Goal: Task Accomplishment & Management: Manage account settings

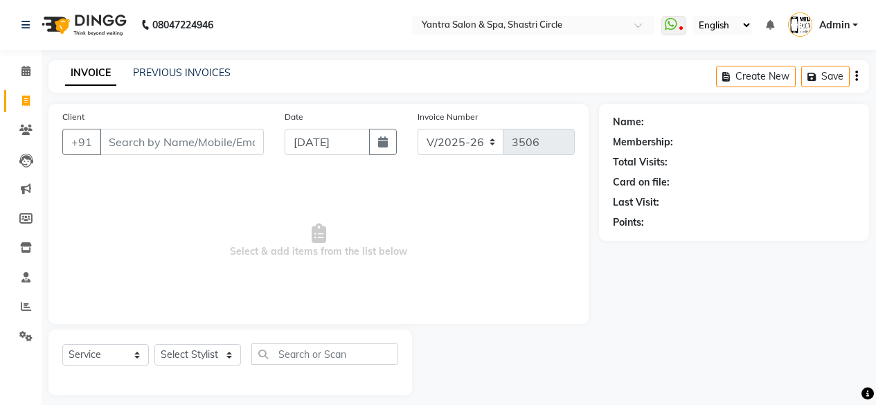
select select "154"
select select "service"
click at [26, 127] on icon at bounding box center [25, 130] width 13 height 10
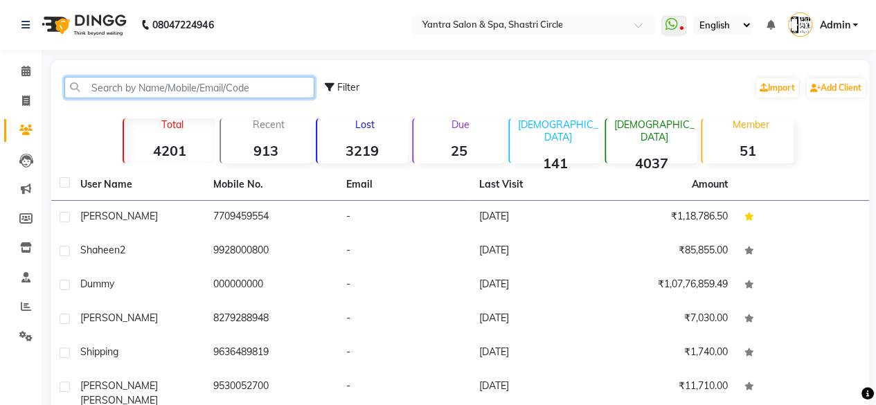
click at [121, 85] on input "text" at bounding box center [189, 87] width 250 height 21
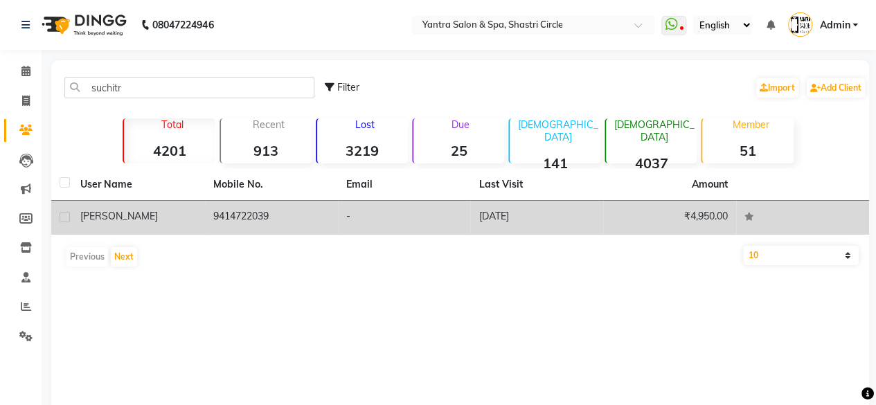
click at [123, 217] on div "Suchita" at bounding box center [138, 216] width 116 height 15
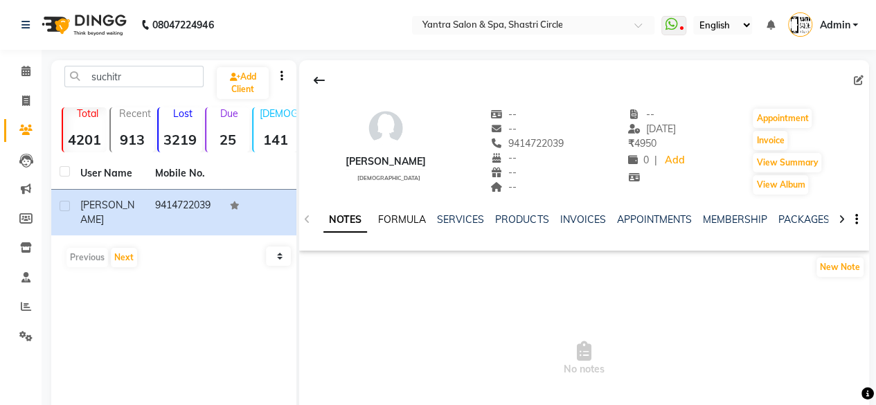
click at [399, 220] on link "FORMULA" at bounding box center [402, 219] width 48 height 12
click at [471, 217] on link "SERVICES" at bounding box center [459, 219] width 47 height 12
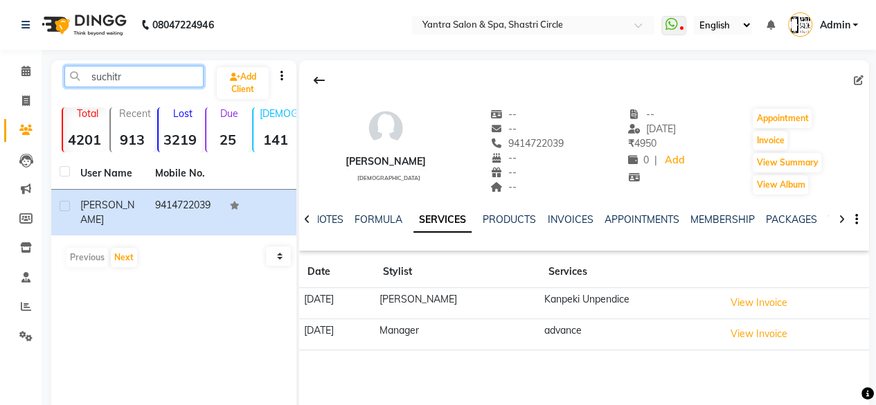
click at [136, 74] on input "suchitr" at bounding box center [133, 76] width 139 height 21
type input "s"
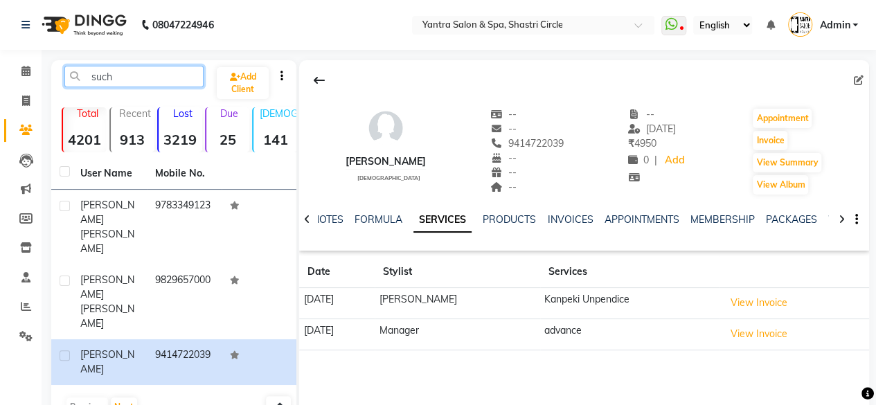
type input "such"
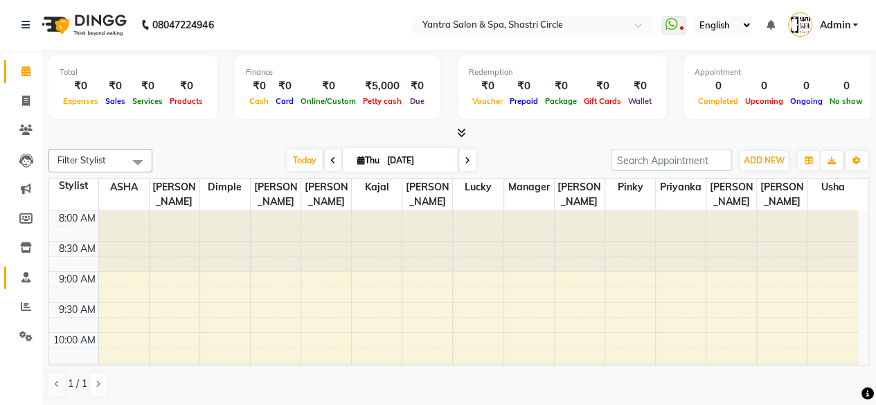
click at [24, 268] on link "Staff" at bounding box center [20, 278] width 33 height 23
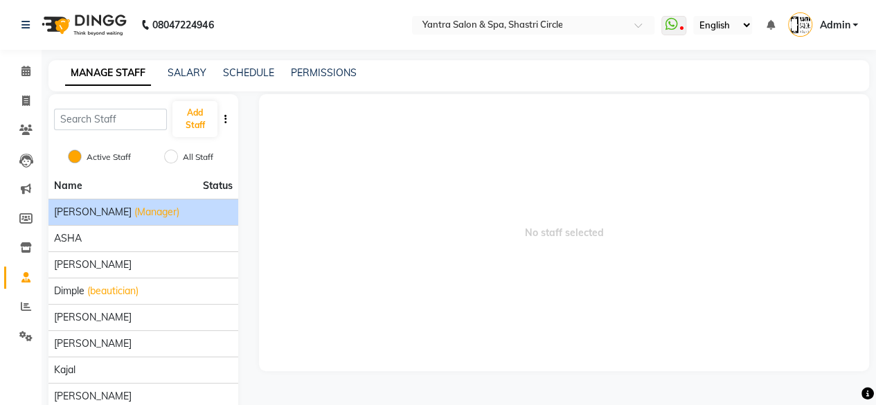
click at [134, 211] on span "(Manager)" at bounding box center [156, 212] width 45 height 15
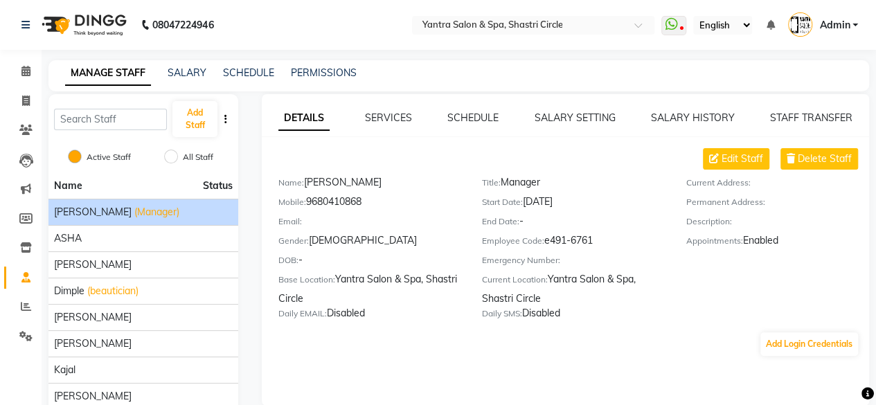
click at [373, 196] on div "Mobile: [PHONE_NUMBER]" at bounding box center [369, 204] width 183 height 19
click at [368, 200] on div "Mobile: [PHONE_NUMBER]" at bounding box center [369, 204] width 183 height 19
click at [736, 154] on span "Edit Staff" at bounding box center [743, 159] width 42 height 15
select select "[DEMOGRAPHIC_DATA]"
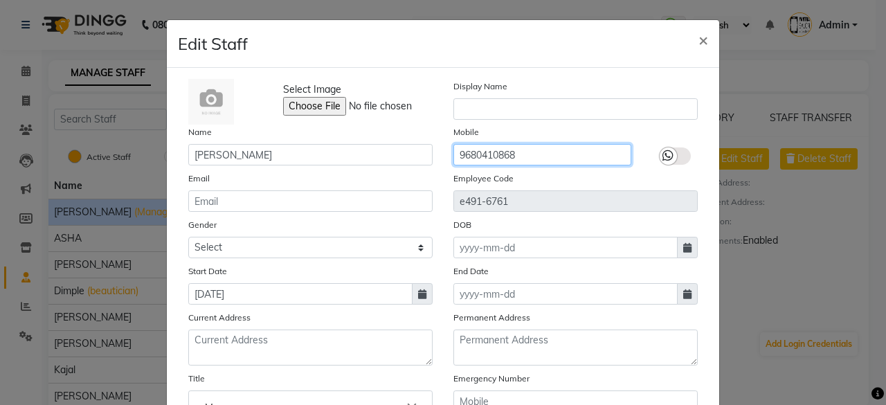
click at [565, 150] on input "9680410868" at bounding box center [543, 154] width 178 height 21
type input "9"
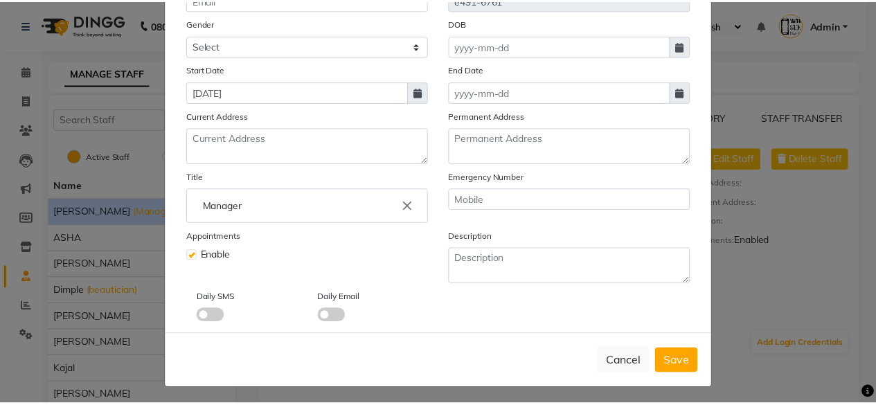
scroll to position [202, 0]
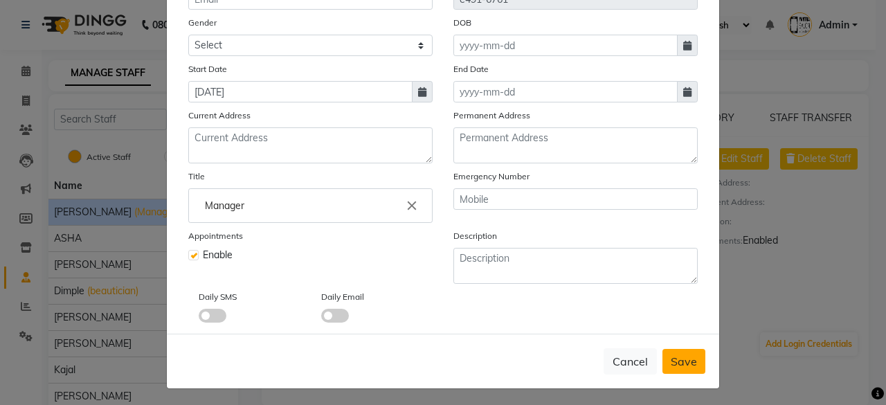
type input "9001099622"
click at [687, 360] on span "Save" at bounding box center [684, 362] width 26 height 14
select select
checkbox input "false"
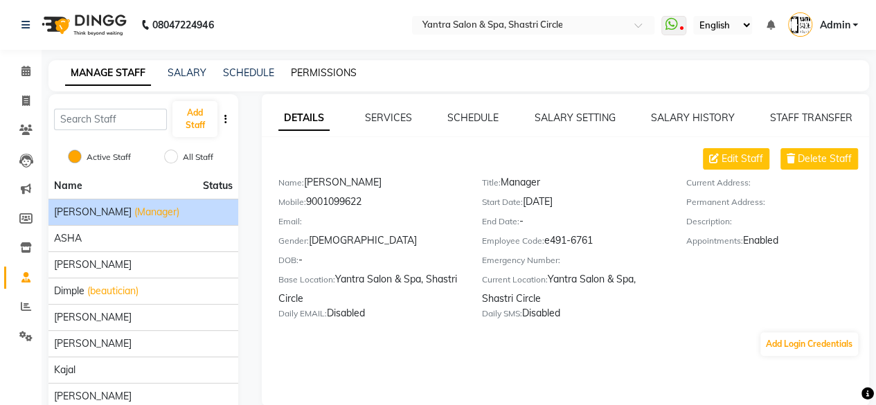
click at [328, 70] on link "PERMISSIONS" at bounding box center [324, 72] width 66 height 12
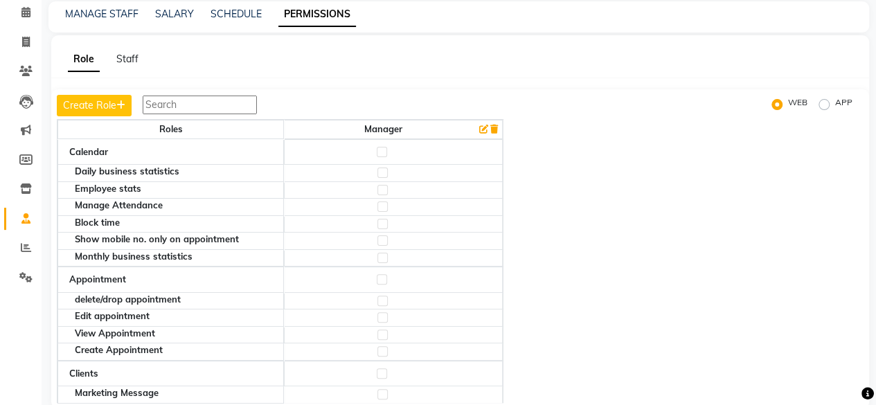
scroll to position [82, 0]
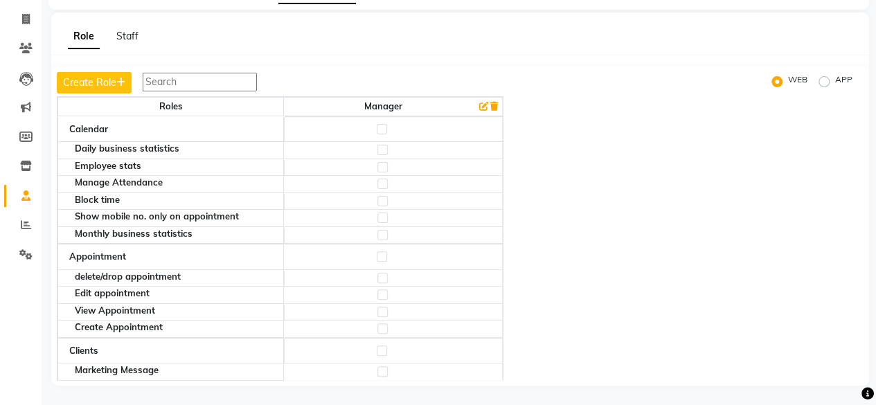
click at [402, 142] on td at bounding box center [393, 150] width 219 height 17
click at [401, 143] on td at bounding box center [393, 150] width 219 height 17
click at [392, 167] on td at bounding box center [393, 167] width 219 height 17
click at [389, 186] on td at bounding box center [393, 184] width 219 height 17
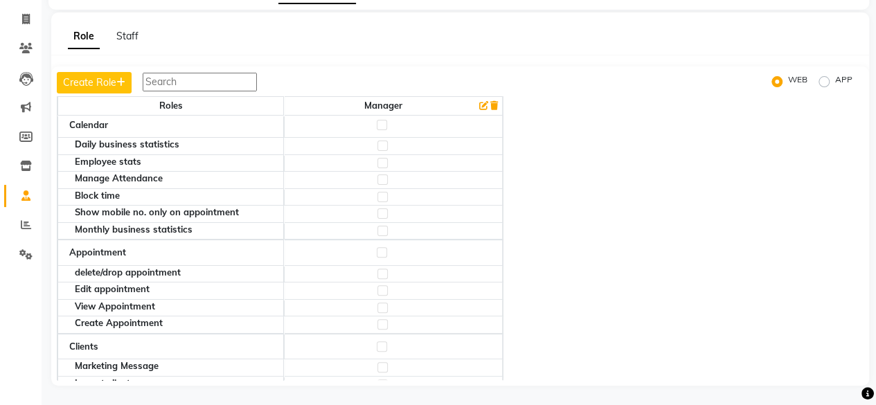
scroll to position [0, 0]
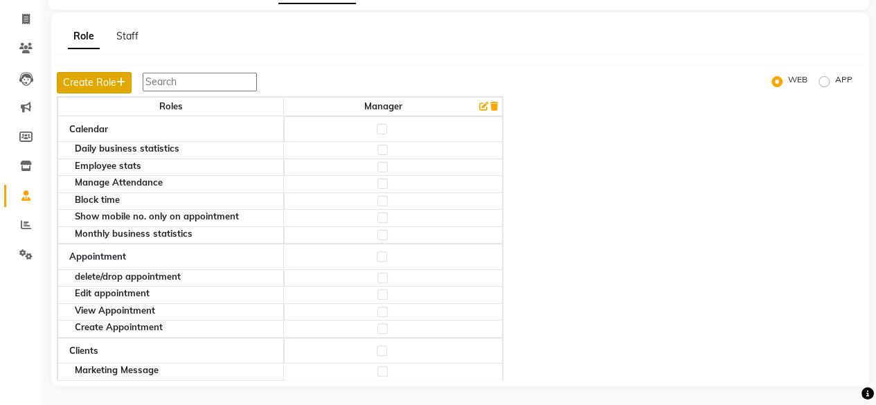
click at [97, 80] on button "Create Role" at bounding box center [94, 82] width 75 height 21
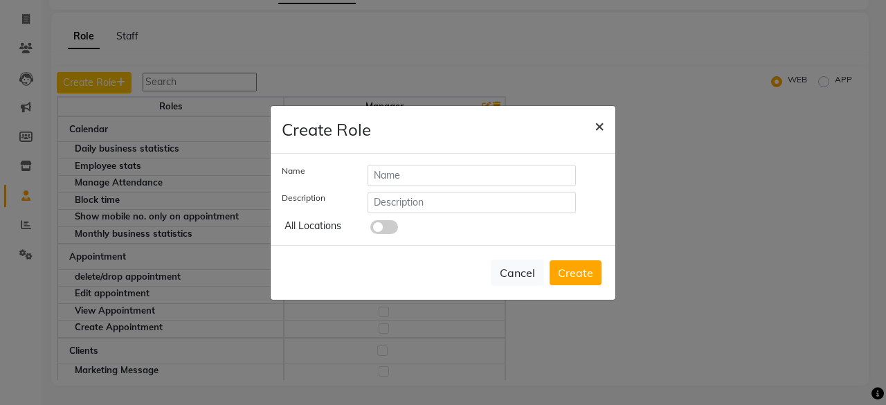
click at [603, 130] on span "×" at bounding box center [600, 125] width 10 height 21
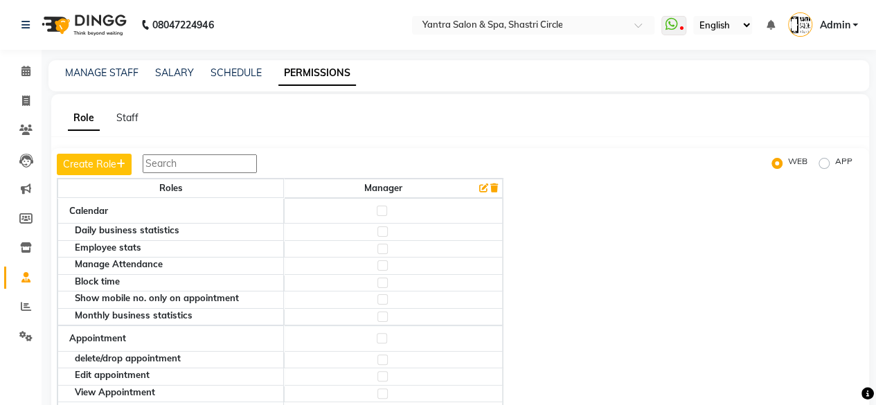
click at [485, 188] on icon "button" at bounding box center [483, 188] width 9 height 9
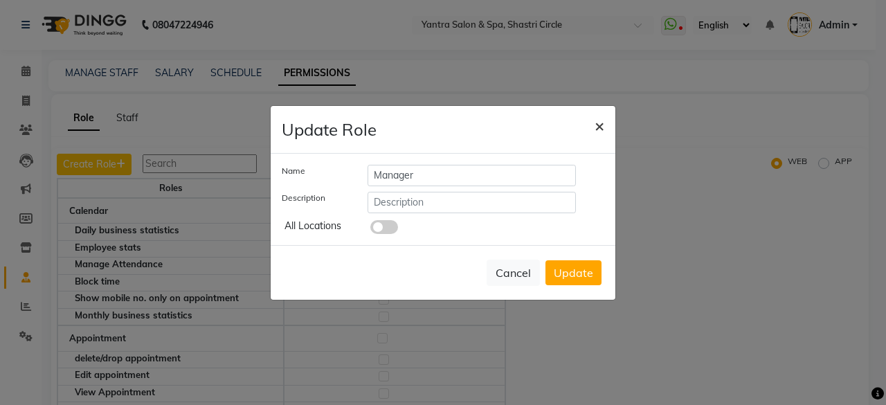
click at [602, 130] on span "×" at bounding box center [600, 125] width 10 height 21
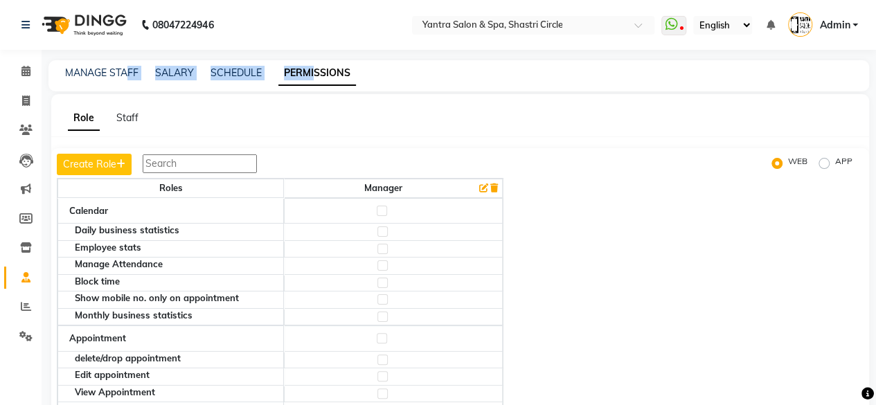
drag, startPoint x: 126, startPoint y: 64, endPoint x: 314, endPoint y: 84, distance: 188.7
click at [314, 84] on div "MANAGE STAFF SALARY SCHEDULE PERMISSIONS" at bounding box center [458, 75] width 821 height 31
click at [287, 105] on div "Role Staff Create Role WEB APP Roles Manager Calendar Daily business statistics…" at bounding box center [460, 280] width 818 height 373
click at [237, 72] on link "SCHEDULE" at bounding box center [236, 72] width 51 height 12
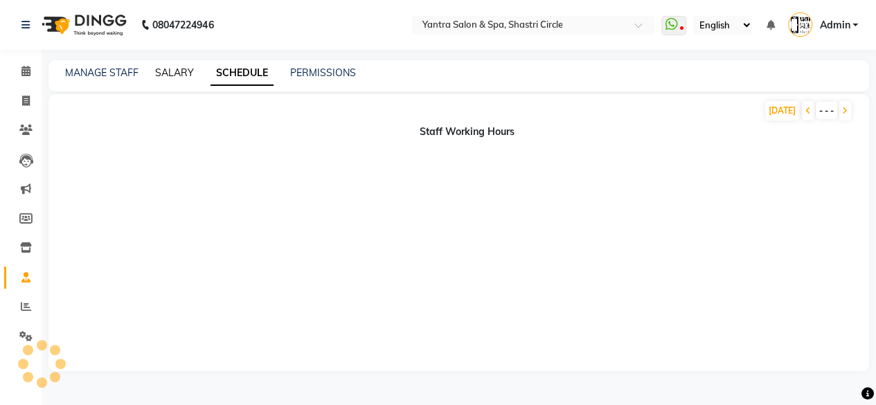
click at [168, 74] on link "SALARY" at bounding box center [174, 72] width 39 height 12
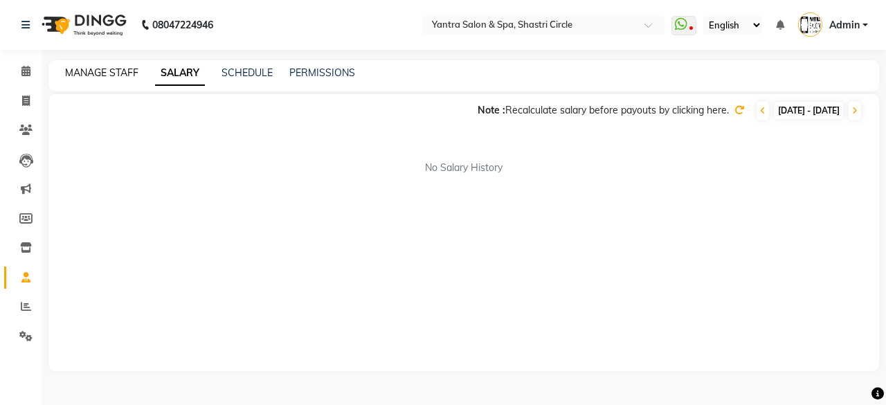
click at [96, 71] on link "MANAGE STAFF" at bounding box center [101, 72] width 73 height 12
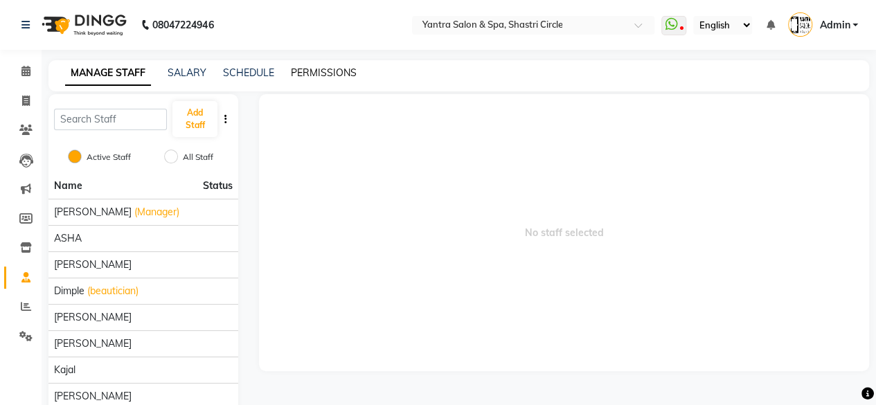
click at [317, 78] on link "PERMISSIONS" at bounding box center [324, 72] width 66 height 12
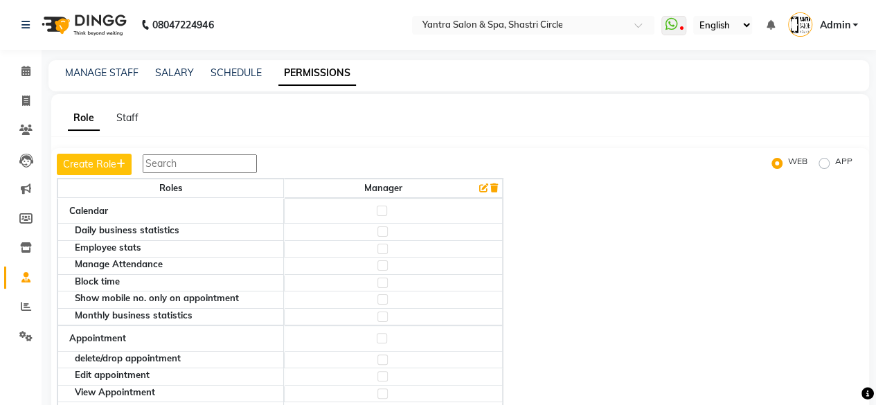
click at [380, 208] on label at bounding box center [382, 211] width 10 height 10
click at [380, 208] on input "checkbox" at bounding box center [381, 210] width 9 height 9
checkbox input "true"
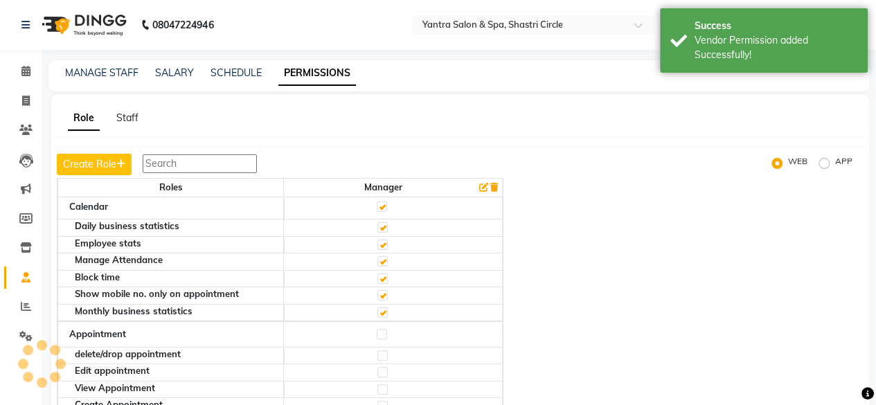
scroll to position [7, 0]
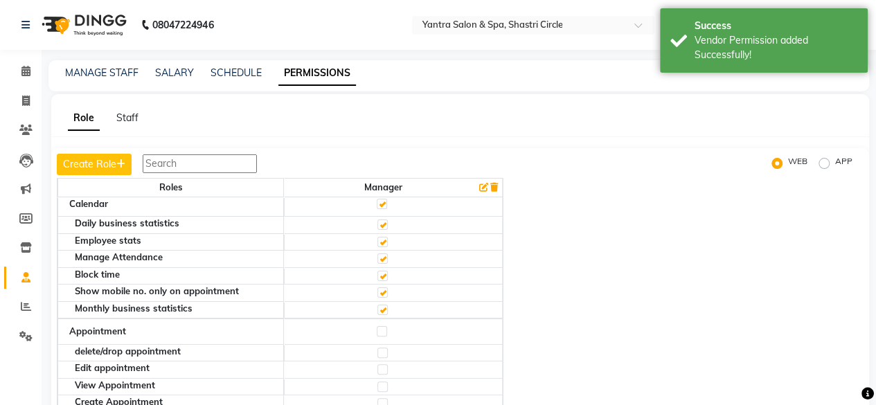
click at [377, 329] on label at bounding box center [382, 331] width 10 height 10
click at [377, 329] on input "checkbox" at bounding box center [381, 331] width 9 height 9
checkbox input "true"
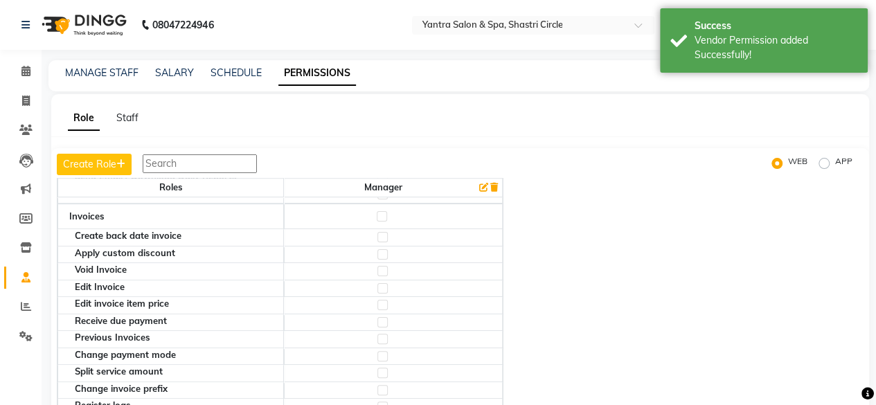
scroll to position [441, 0]
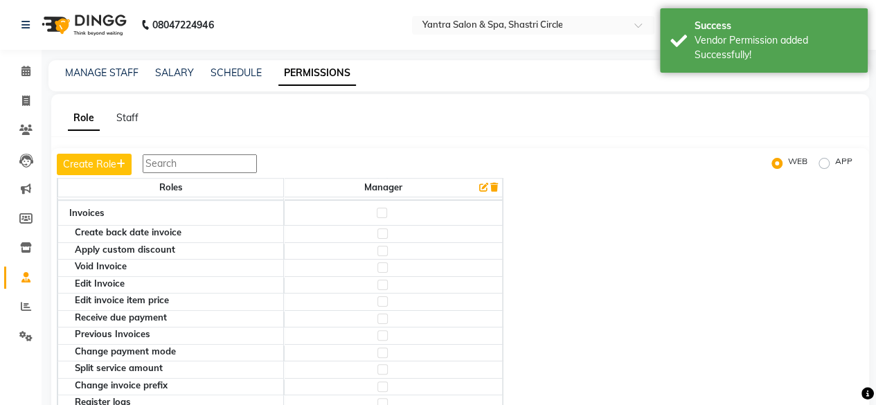
click at [377, 208] on label at bounding box center [382, 213] width 10 height 10
click at [377, 208] on input "checkbox" at bounding box center [381, 212] width 9 height 9
checkbox input "true"
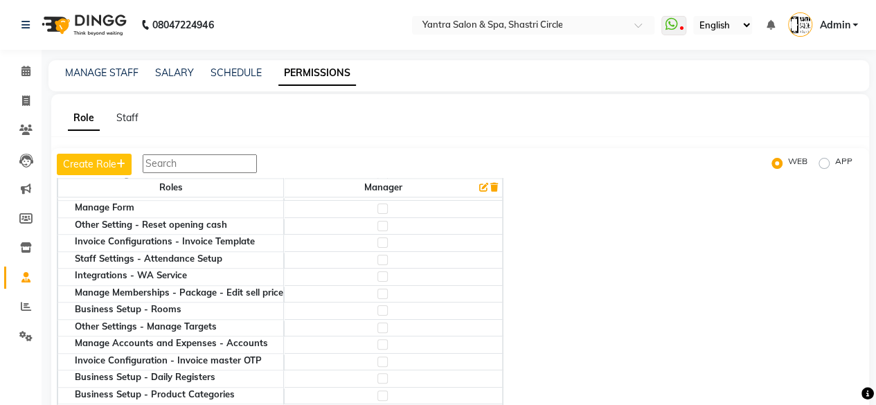
scroll to position [1023, 0]
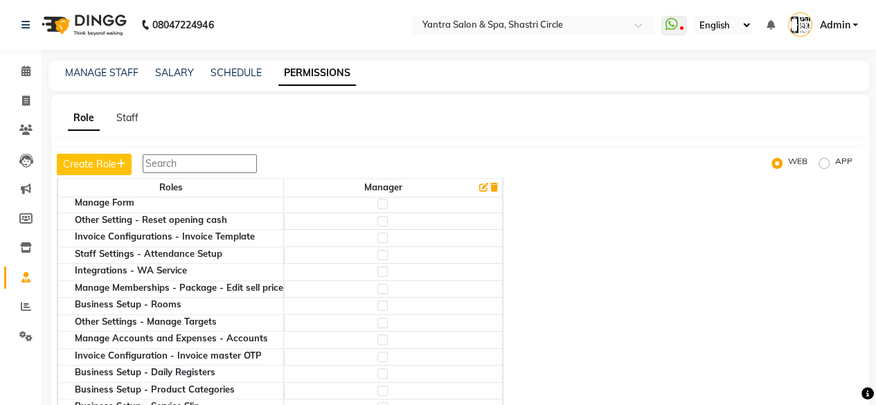
click at [380, 216] on label at bounding box center [382, 221] width 10 height 10
click at [380, 217] on input "checkbox" at bounding box center [381, 221] width 9 height 9
checkbox input "true"
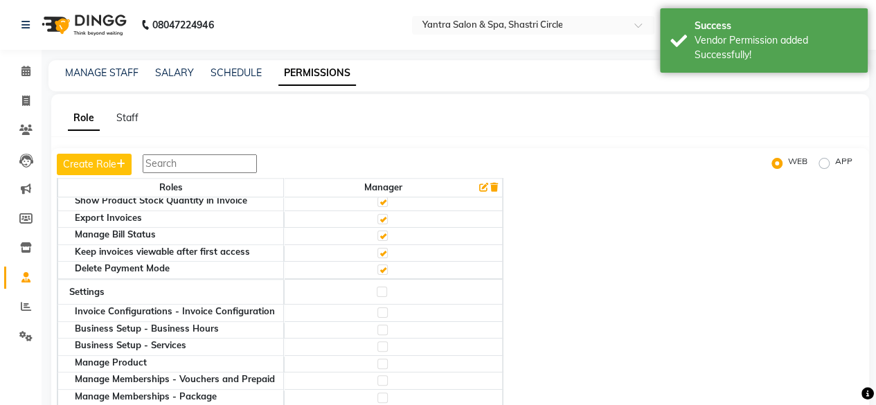
scroll to position [660, 0]
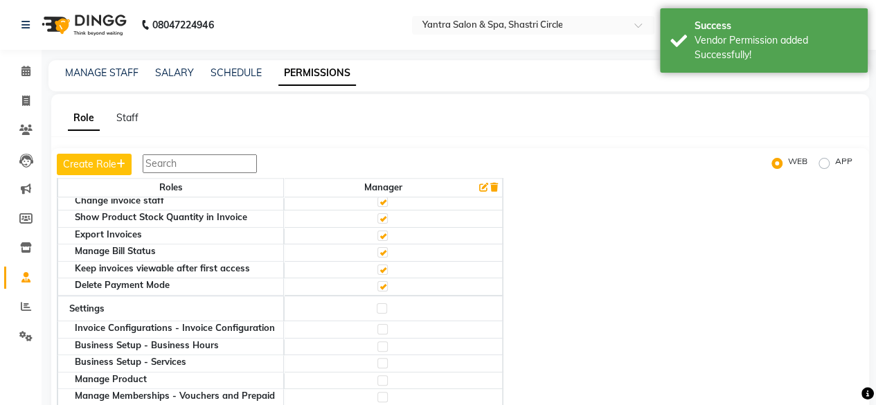
click at [379, 303] on label at bounding box center [382, 308] width 10 height 10
click at [379, 304] on input "checkbox" at bounding box center [381, 308] width 9 height 9
checkbox input "true"
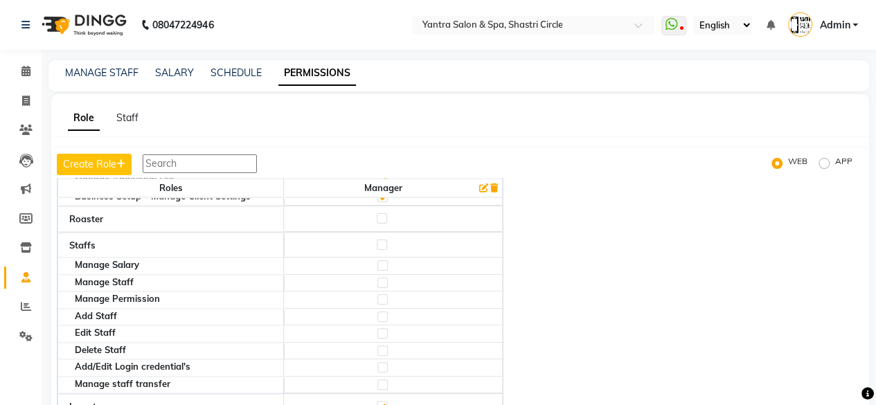
scroll to position [1389, 0]
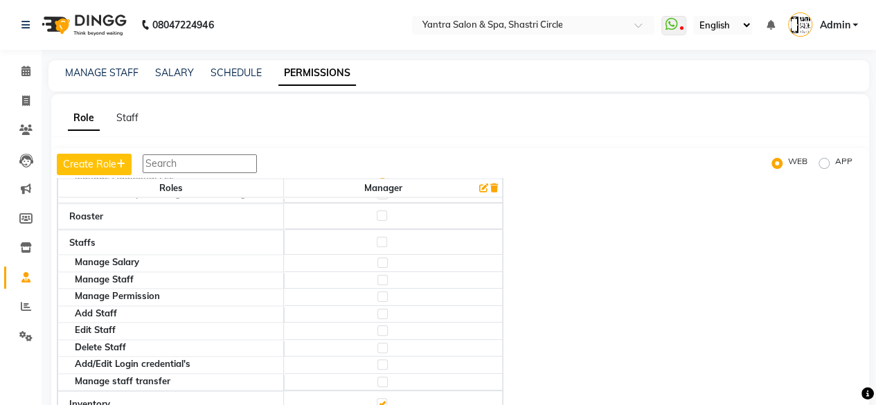
drag, startPoint x: 427, startPoint y: 301, endPoint x: 777, endPoint y: 329, distance: 351.5
click at [777, 329] on div "Roles Manager Calendar Daily business statistics Employee stats Manage Attendan…" at bounding box center [460, 320] width 807 height 284
click at [377, 237] on label at bounding box center [382, 242] width 10 height 10
click at [377, 238] on input "checkbox" at bounding box center [381, 242] width 9 height 9
checkbox input "true"
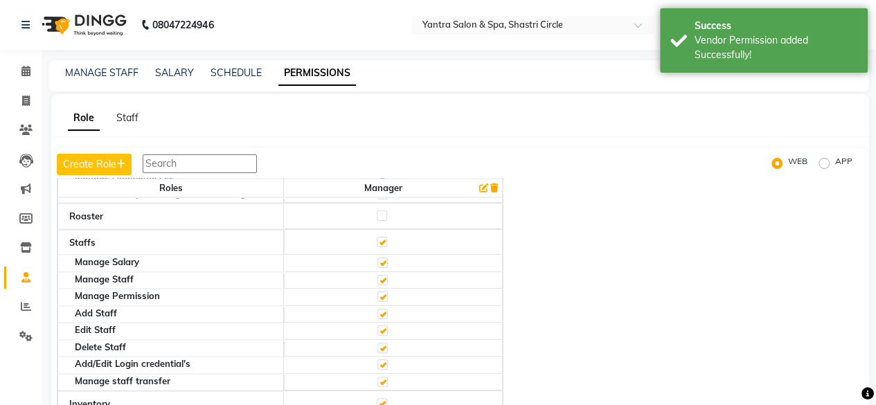
click at [377, 237] on label at bounding box center [382, 242] width 10 height 10
click at [377, 238] on input "checkbox" at bounding box center [381, 242] width 9 height 9
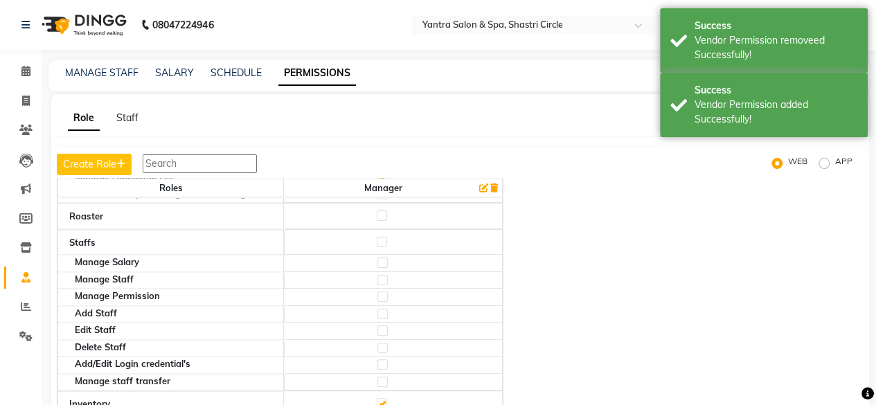
click at [380, 237] on label at bounding box center [382, 242] width 10 height 10
click at [380, 238] on input "checkbox" at bounding box center [381, 242] width 9 height 9
checkbox input "true"
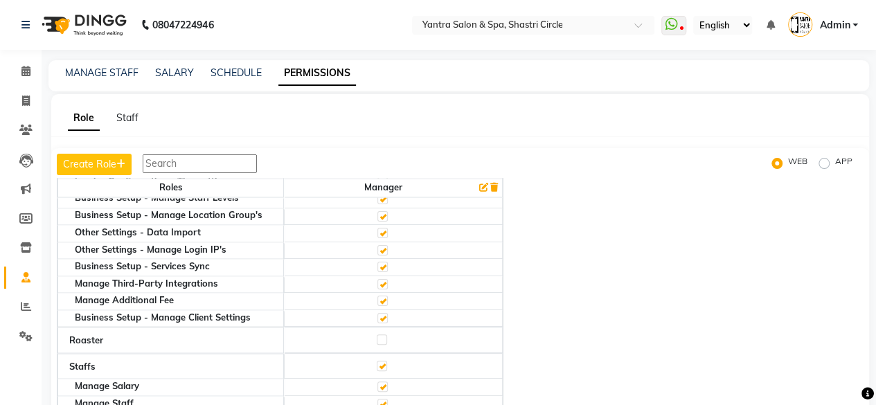
scroll to position [1267, 0]
click at [378, 333] on label at bounding box center [382, 338] width 10 height 10
click at [378, 334] on input "checkbox" at bounding box center [381, 338] width 9 height 9
checkbox input "true"
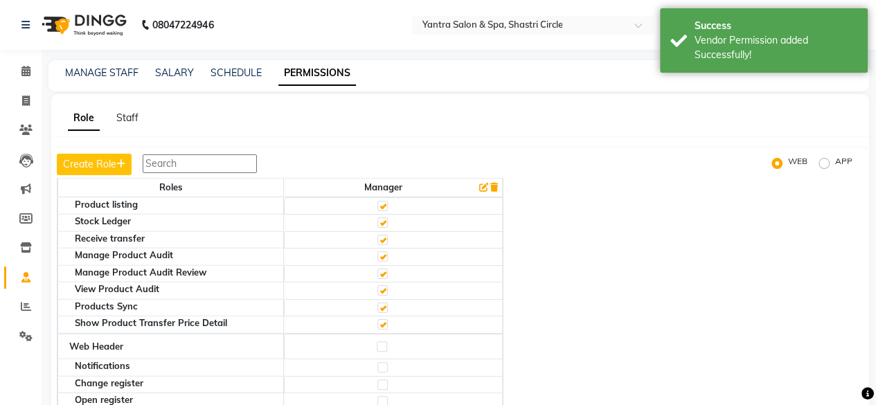
scroll to position [1917, 0]
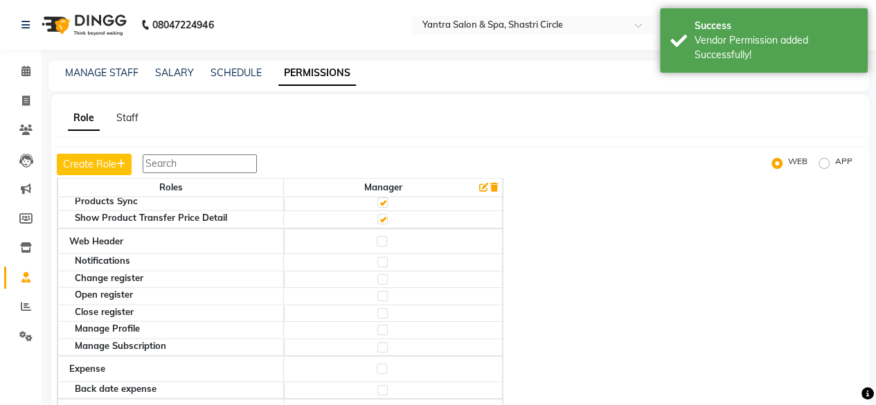
click at [379, 236] on label at bounding box center [382, 241] width 10 height 10
click at [379, 237] on input "checkbox" at bounding box center [381, 241] width 9 height 9
checkbox input "true"
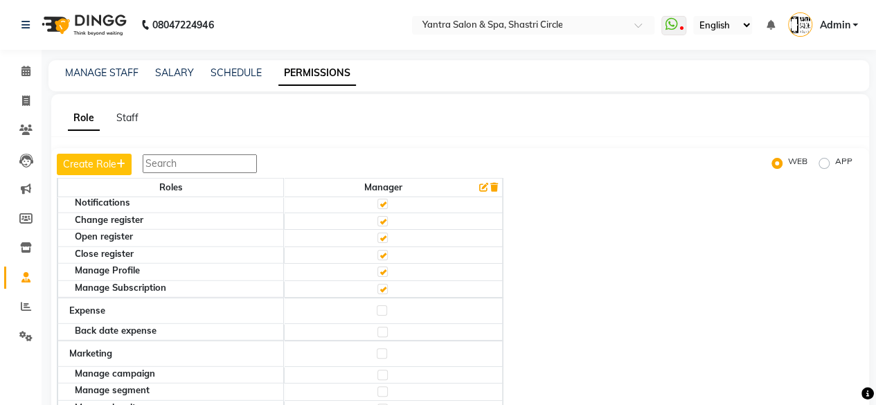
scroll to position [1996, 0]
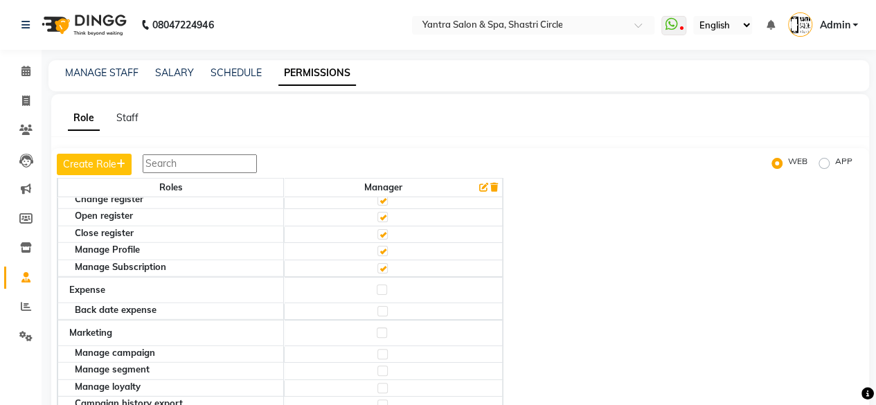
click at [378, 285] on label at bounding box center [382, 290] width 10 height 10
click at [378, 285] on input "checkbox" at bounding box center [381, 289] width 9 height 9
checkbox input "true"
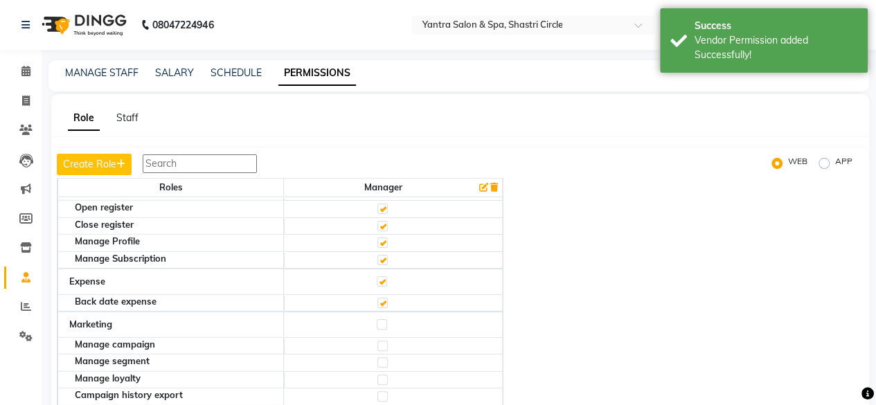
scroll to position [2005, 0]
click at [379, 319] on label at bounding box center [382, 324] width 10 height 10
click at [379, 319] on input "checkbox" at bounding box center [381, 323] width 9 height 9
checkbox input "true"
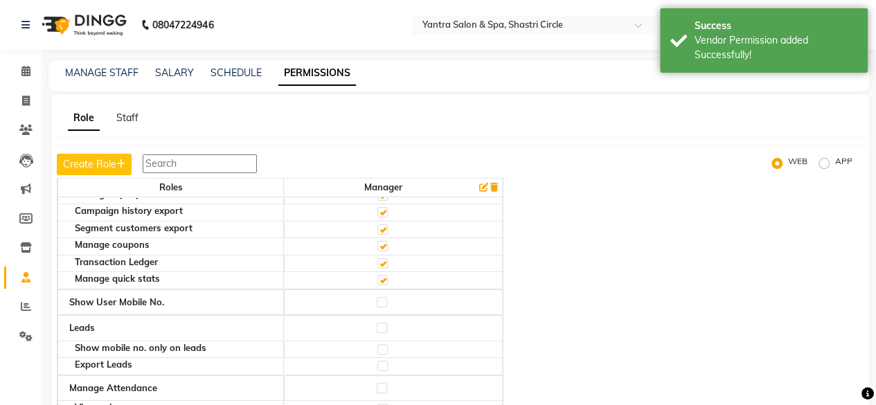
scroll to position [2190, 0]
click at [381, 296] on label at bounding box center [382, 301] width 10 height 10
click at [381, 296] on input "checkbox" at bounding box center [381, 300] width 9 height 9
checkbox input "true"
click at [381, 321] on div at bounding box center [381, 328] width 9 height 14
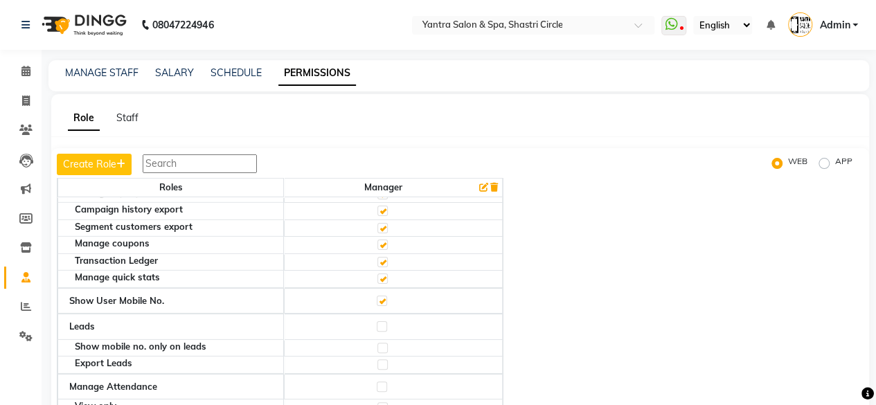
click at [381, 321] on label at bounding box center [382, 326] width 10 height 10
click at [381, 322] on input "checkbox" at bounding box center [381, 326] width 9 height 9
checkbox input "true"
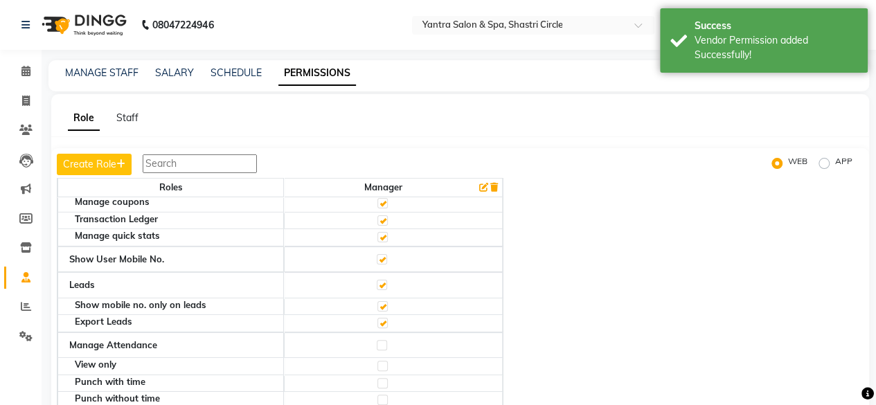
scroll to position [2234, 0]
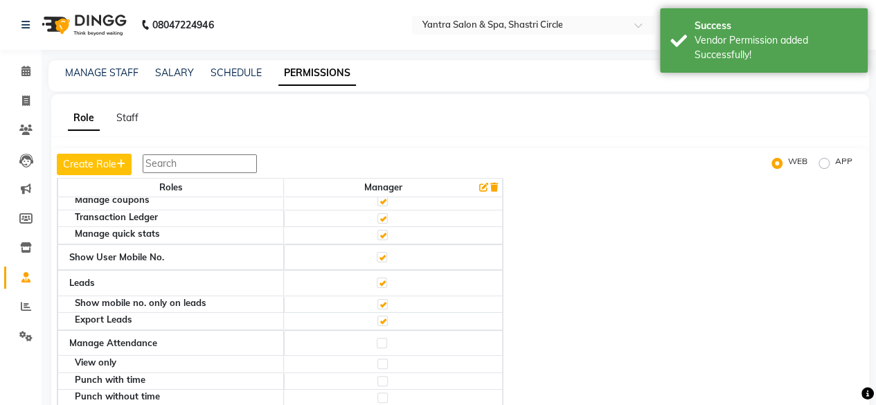
click at [381, 338] on label at bounding box center [382, 343] width 10 height 10
click at [381, 339] on input "checkbox" at bounding box center [381, 343] width 9 height 9
checkbox input "true"
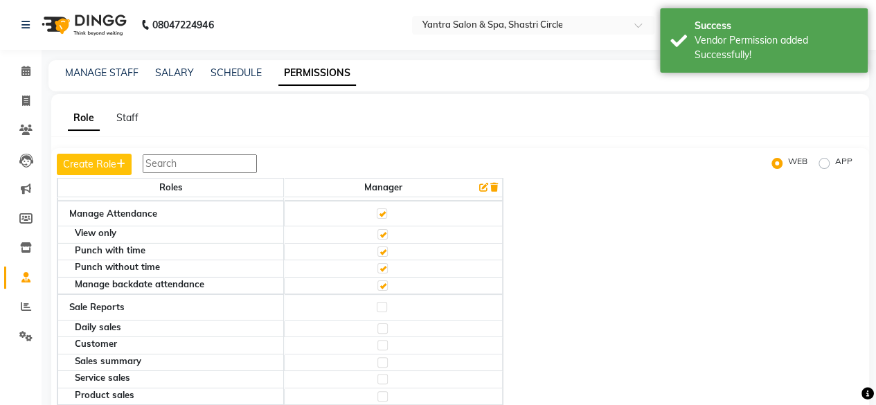
scroll to position [2351, 0]
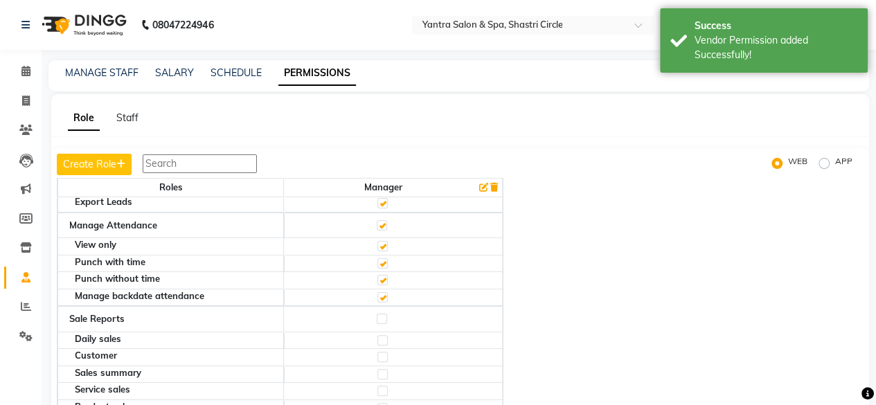
click at [381, 314] on label at bounding box center [382, 319] width 10 height 10
click at [381, 314] on input "checkbox" at bounding box center [381, 318] width 9 height 9
checkbox input "true"
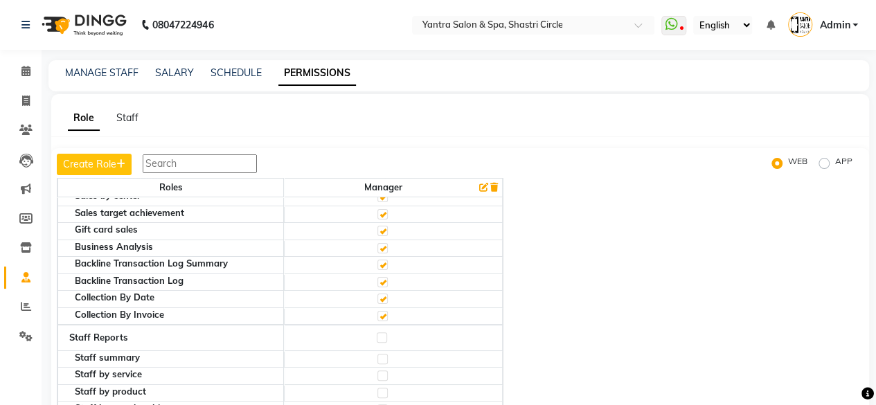
scroll to position [2687, 0]
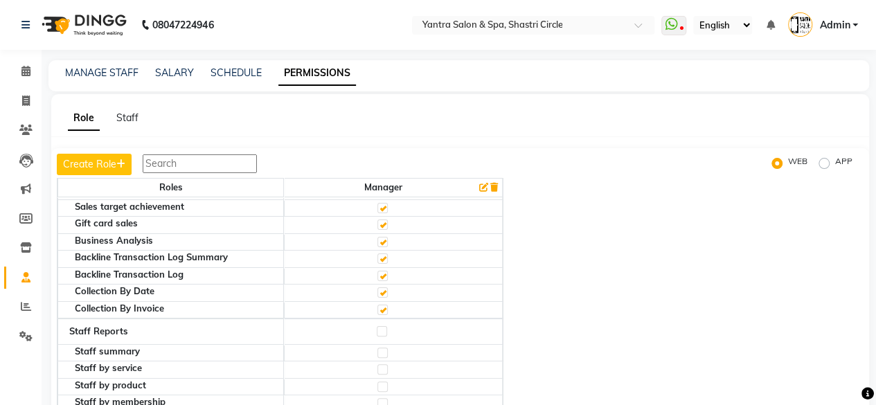
click at [380, 326] on label at bounding box center [382, 331] width 10 height 10
click at [380, 327] on input "checkbox" at bounding box center [381, 331] width 9 height 9
checkbox input "true"
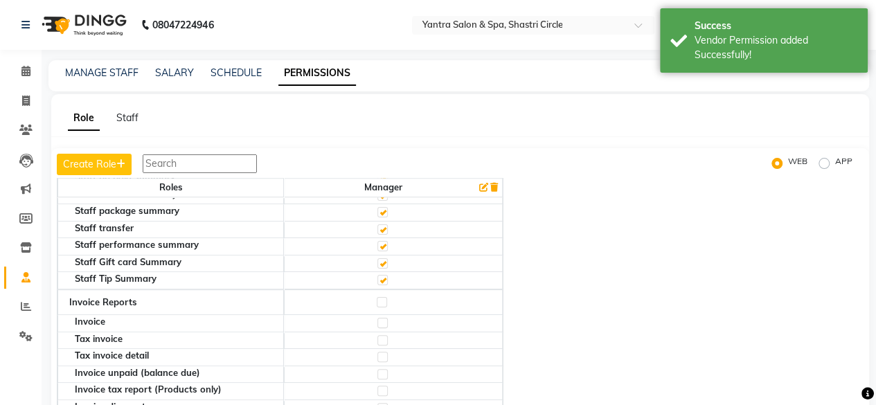
scroll to position [3118, 0]
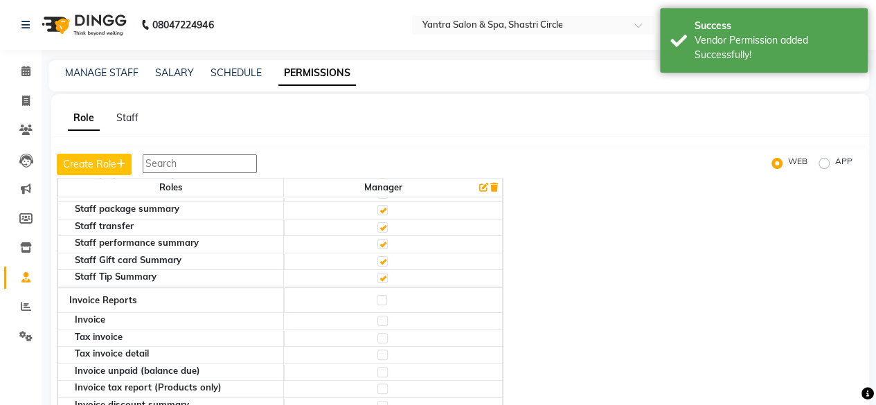
click at [380, 295] on label at bounding box center [382, 300] width 10 height 10
click at [380, 296] on input "checkbox" at bounding box center [381, 300] width 9 height 9
checkbox input "true"
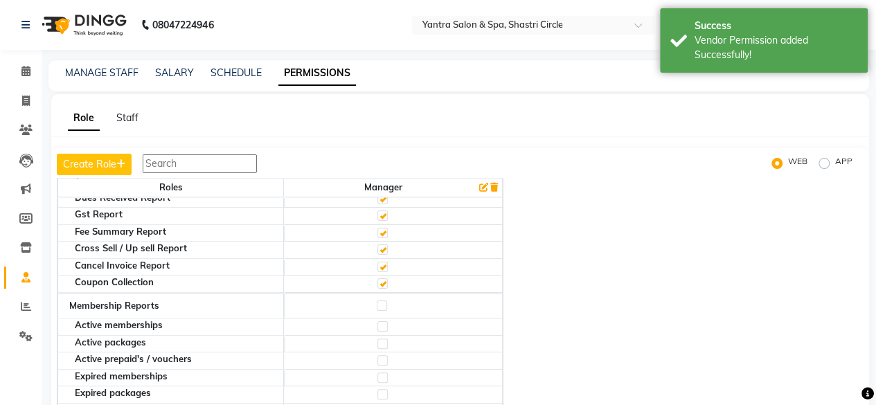
scroll to position [3409, 0]
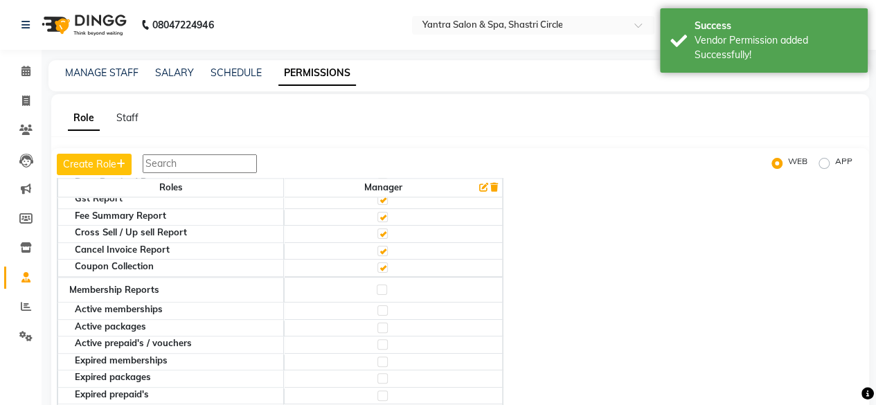
click at [378, 285] on label at bounding box center [382, 290] width 10 height 10
click at [378, 285] on input "checkbox" at bounding box center [381, 289] width 9 height 9
checkbox input "true"
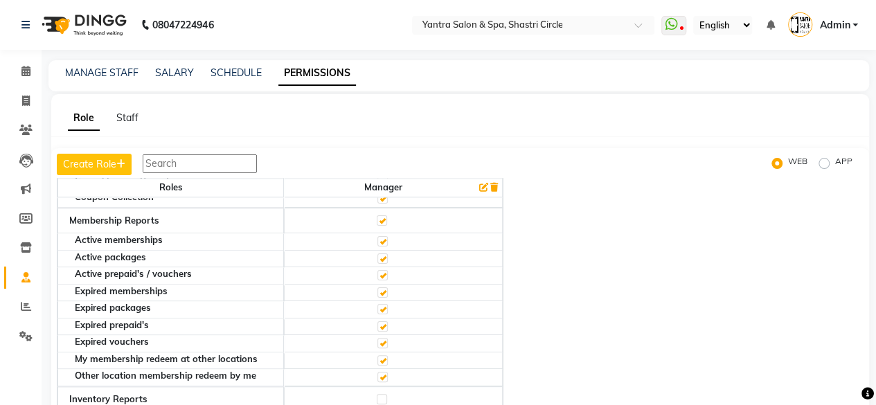
scroll to position [3581, 0]
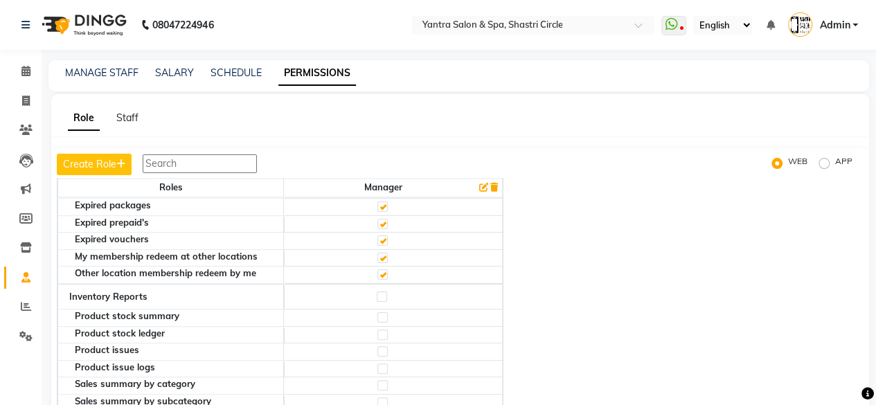
click at [377, 292] on label at bounding box center [382, 297] width 10 height 10
click at [377, 292] on input "checkbox" at bounding box center [381, 296] width 9 height 9
checkbox input "true"
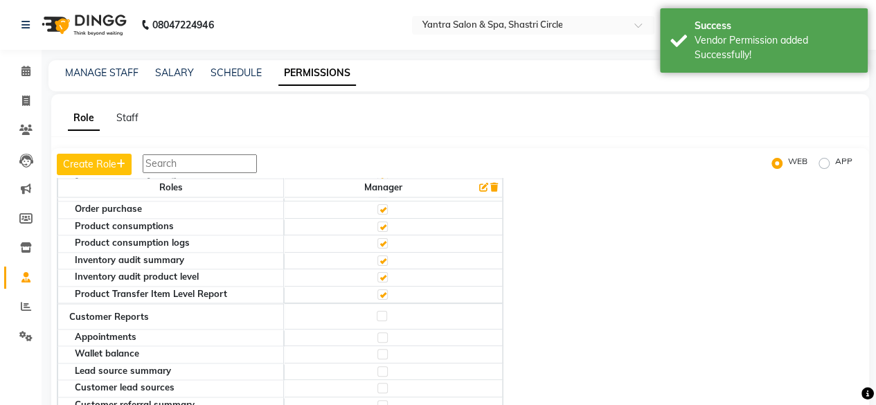
scroll to position [3948, 0]
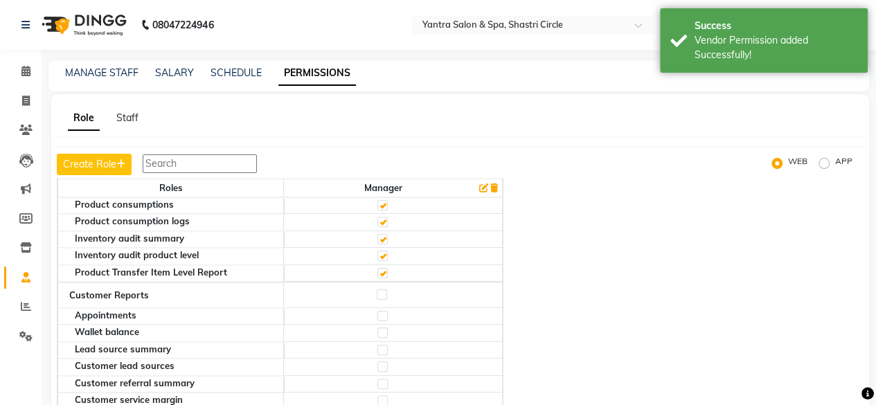
click at [381, 289] on label at bounding box center [382, 294] width 10 height 10
click at [381, 290] on input "checkbox" at bounding box center [381, 294] width 9 height 9
checkbox input "true"
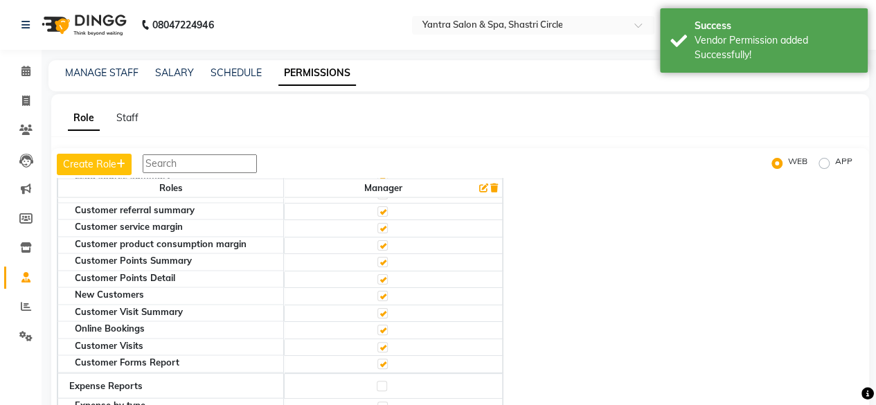
scroll to position [4138, 0]
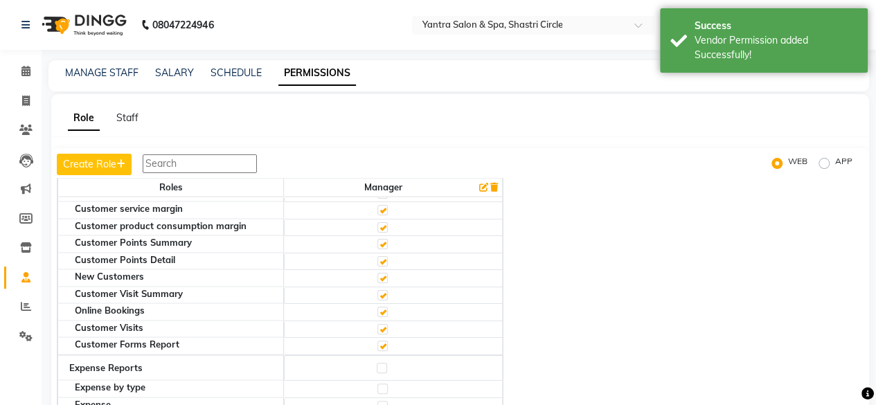
click at [378, 363] on label at bounding box center [382, 368] width 10 height 10
click at [378, 364] on input "checkbox" at bounding box center [381, 368] width 9 height 9
checkbox input "true"
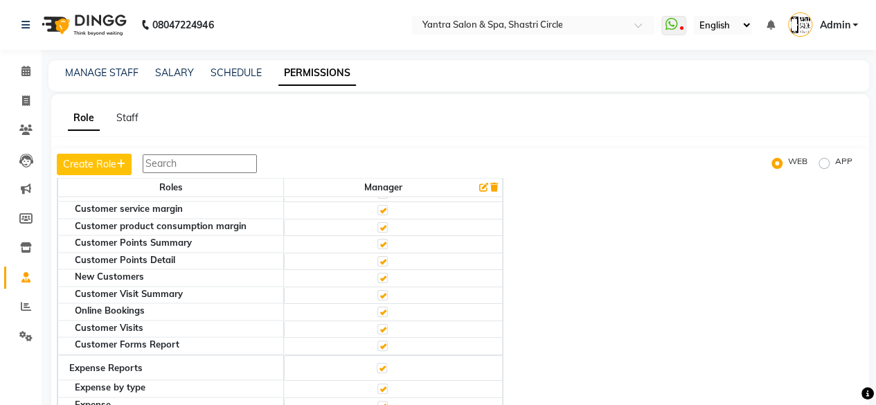
checkbox input "true"
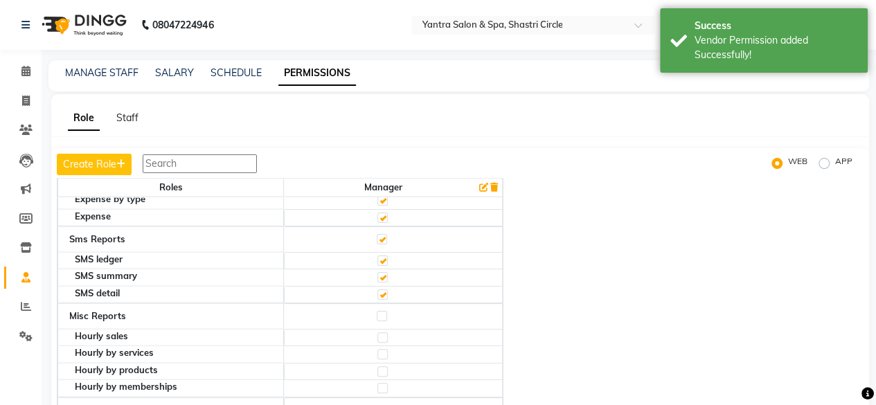
scroll to position [4338, 0]
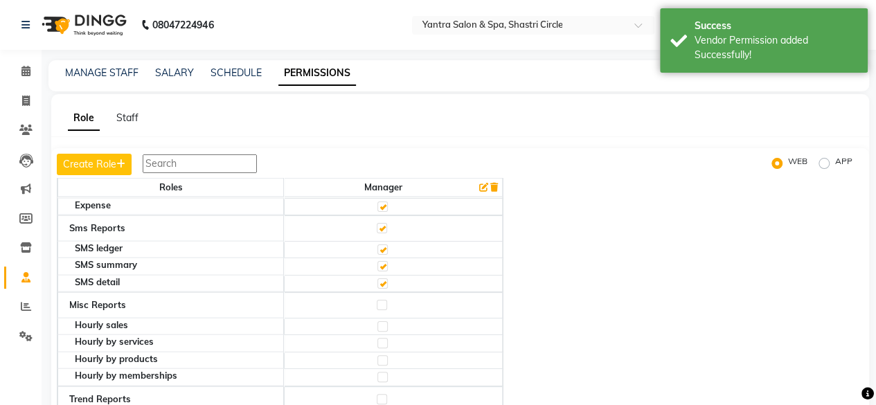
click at [377, 300] on label at bounding box center [382, 305] width 10 height 10
click at [377, 301] on input "checkbox" at bounding box center [381, 305] width 9 height 9
checkbox input "true"
click at [378, 394] on label at bounding box center [382, 399] width 10 height 10
click at [378, 395] on input "checkbox" at bounding box center [381, 399] width 9 height 9
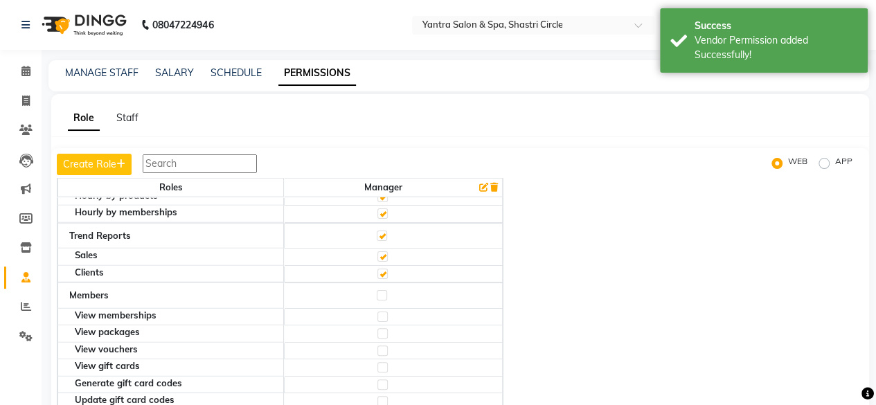
scroll to position [4499, 0]
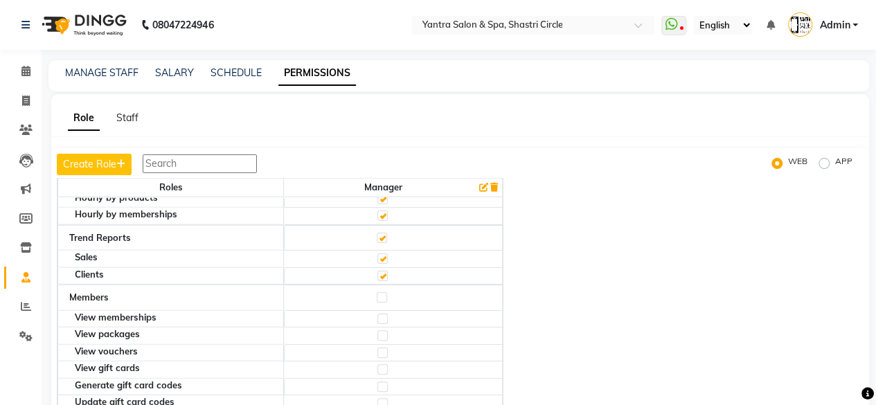
click at [377, 292] on label at bounding box center [382, 297] width 10 height 10
click at [377, 293] on input "checkbox" at bounding box center [381, 297] width 9 height 9
checkbox input "true"
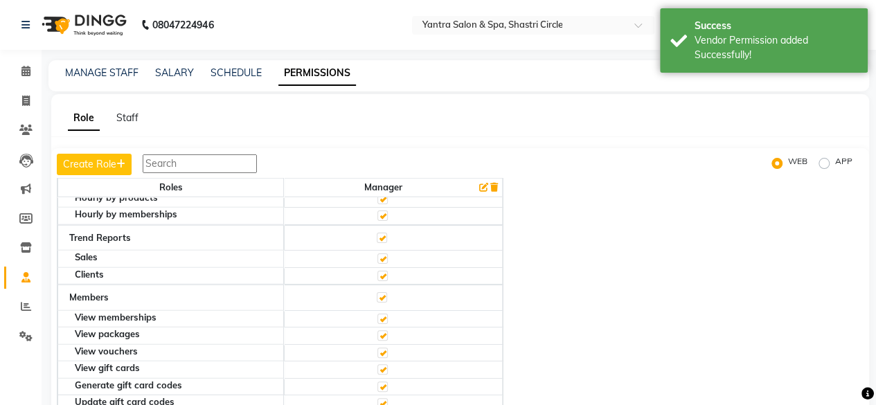
checkbox input "true"
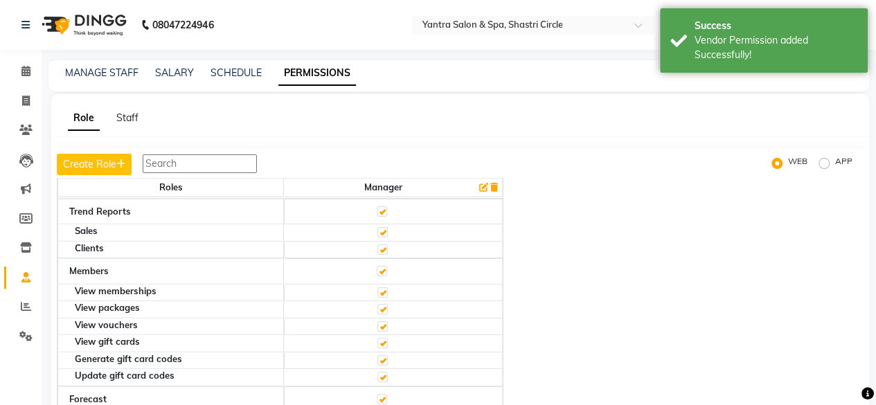
checkbox input "true"
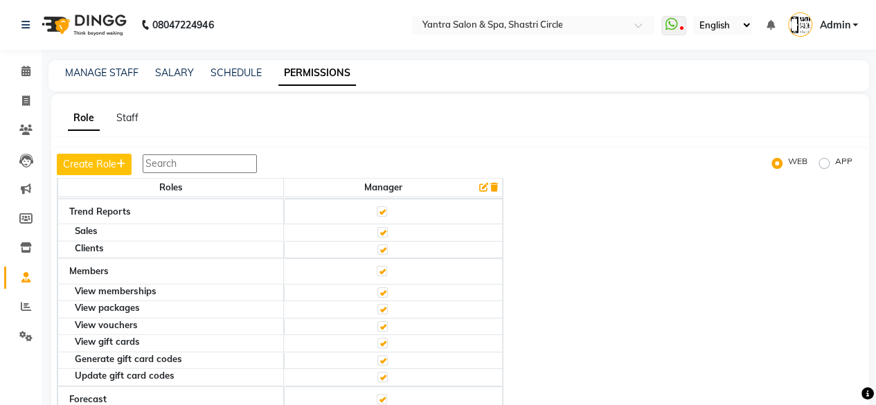
scroll to position [82, 0]
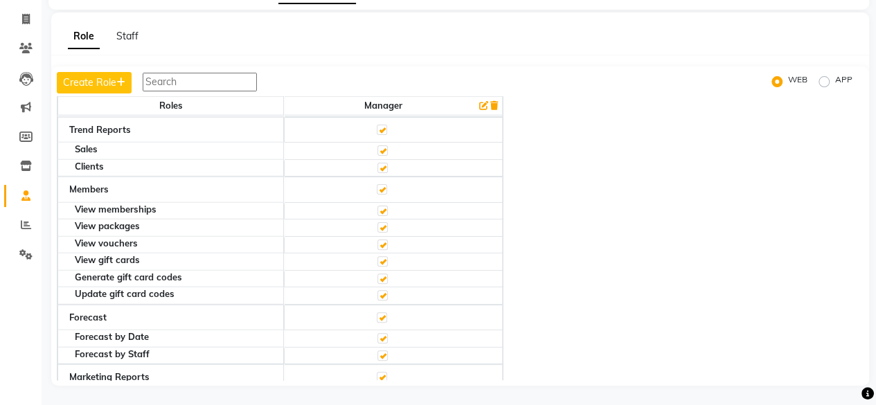
checkbox input "true"
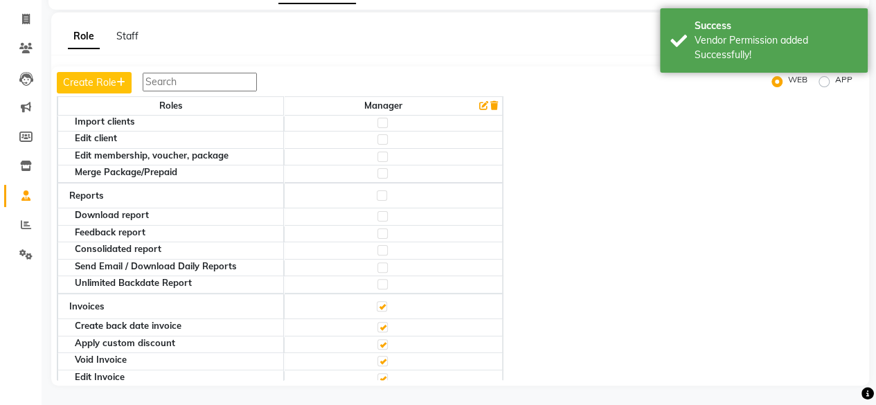
scroll to position [262, 0]
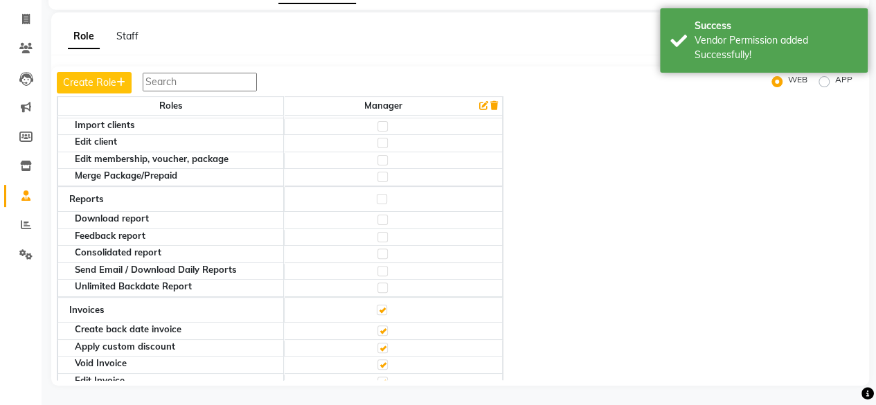
click at [380, 194] on label at bounding box center [382, 199] width 10 height 10
click at [380, 195] on input "checkbox" at bounding box center [381, 199] width 9 height 9
checkbox input "true"
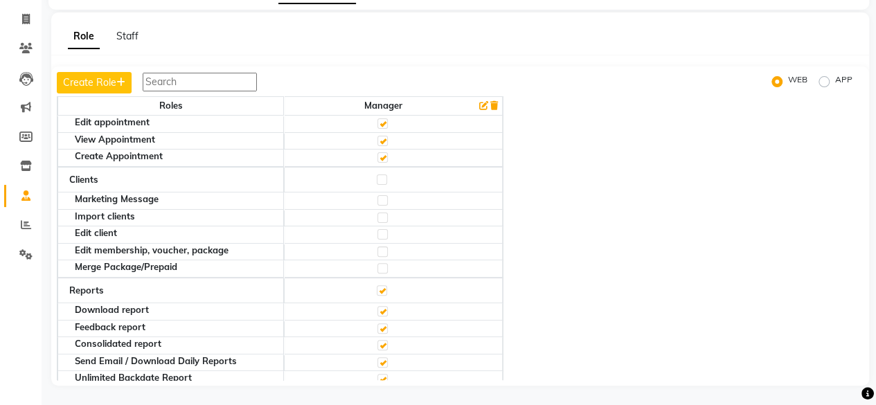
scroll to position [169, 0]
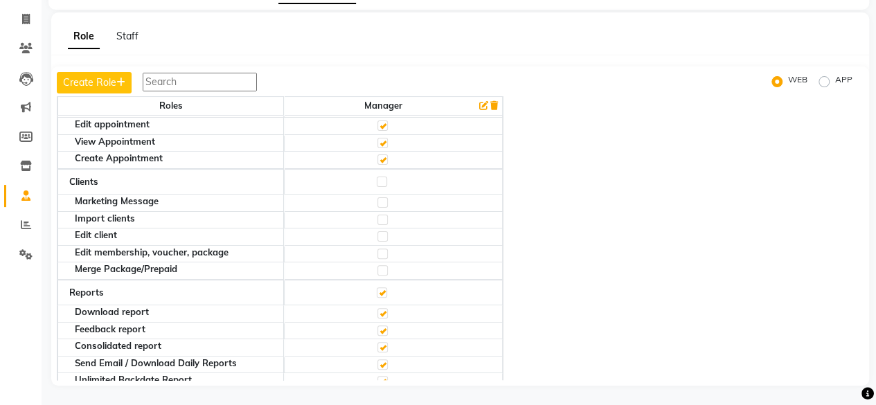
click at [380, 177] on label at bounding box center [382, 182] width 10 height 10
click at [380, 177] on input "checkbox" at bounding box center [381, 181] width 9 height 9
checkbox input "true"
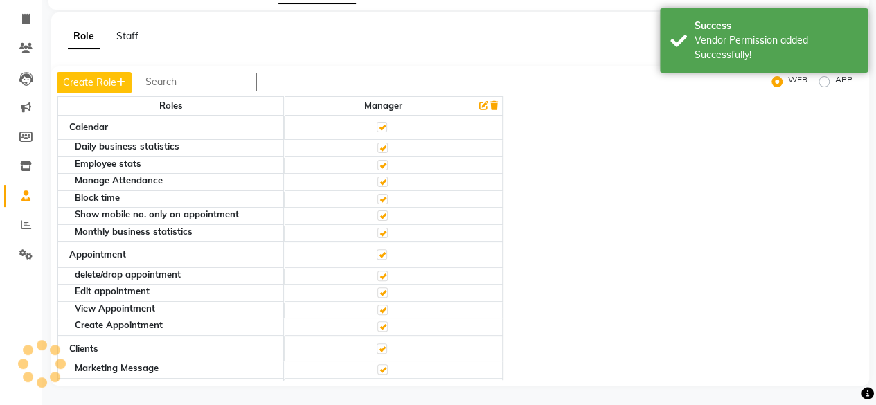
scroll to position [0, 0]
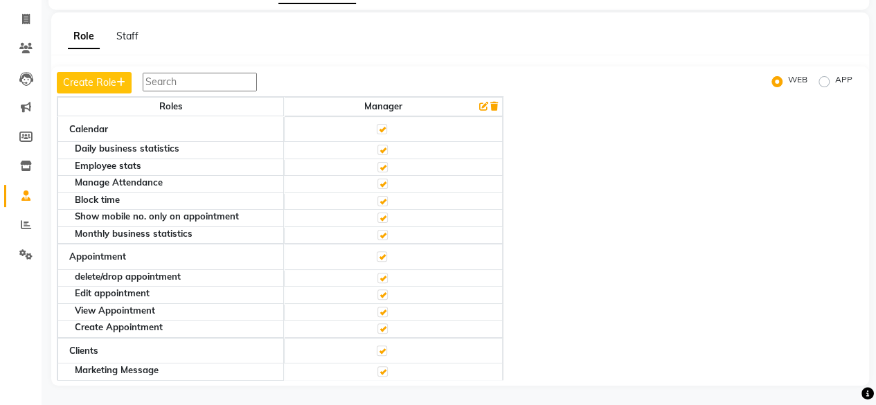
click at [481, 106] on icon "button" at bounding box center [483, 106] width 9 height 9
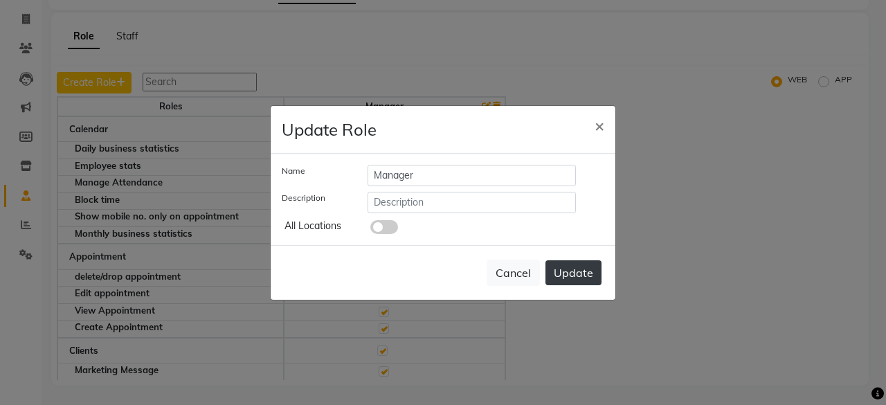
click at [580, 272] on button "Update" at bounding box center [574, 272] width 56 height 25
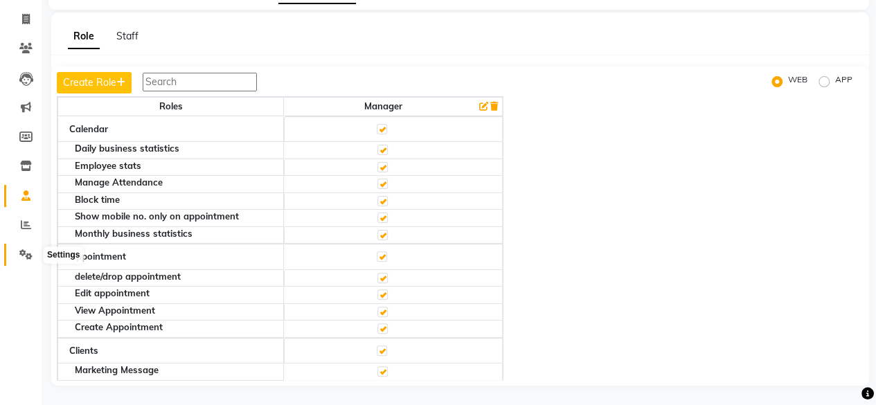
click at [28, 260] on icon at bounding box center [25, 254] width 13 height 10
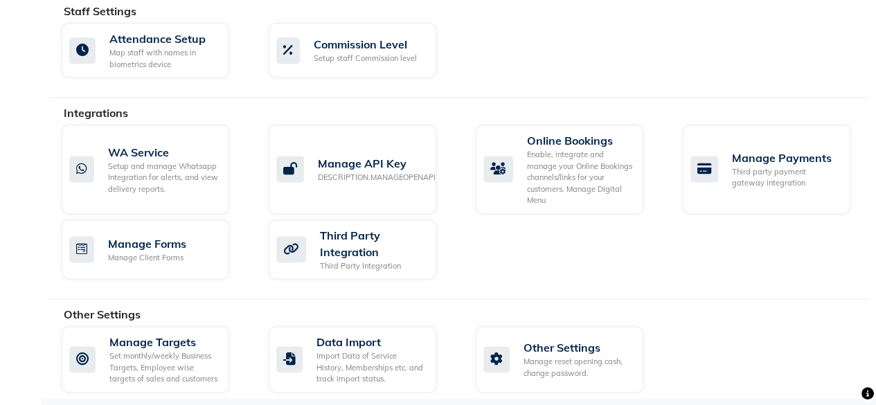
scroll to position [833, 0]
click at [573, 364] on div "Manage reset opening cash, change password." at bounding box center [578, 368] width 109 height 23
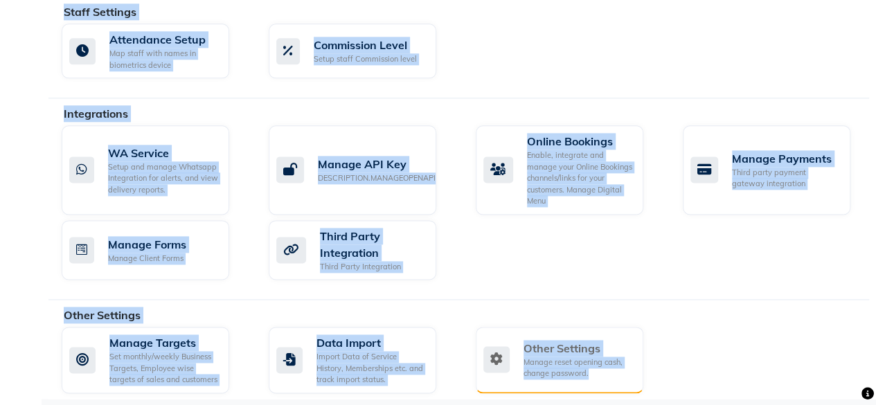
scroll to position [89, 0]
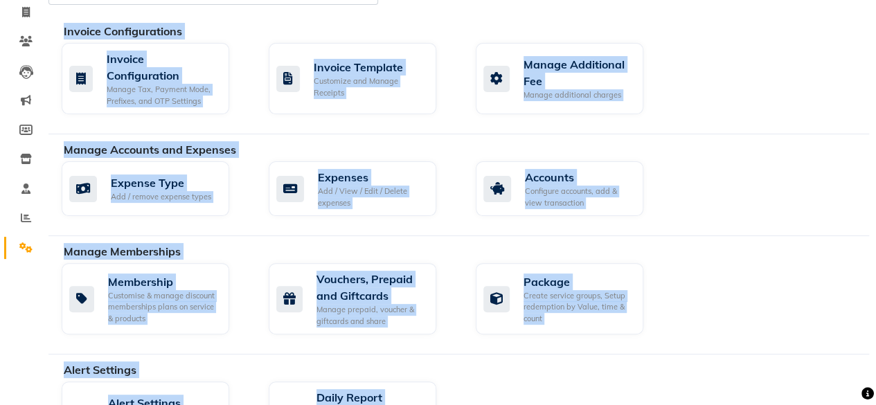
select select "2: 15"
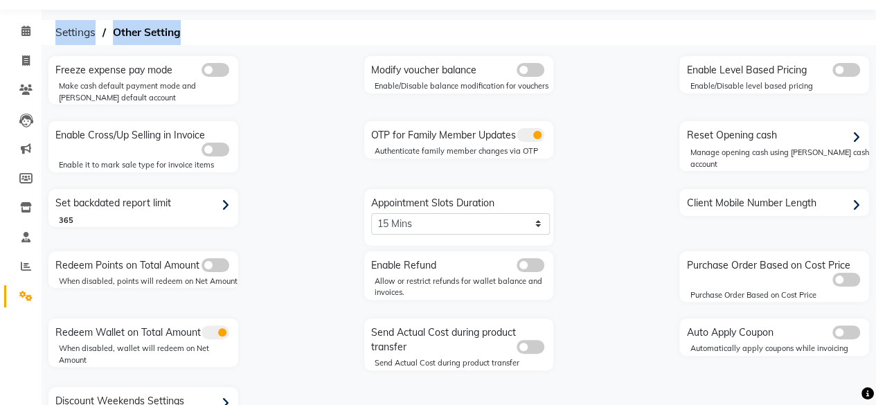
scroll to position [0, 0]
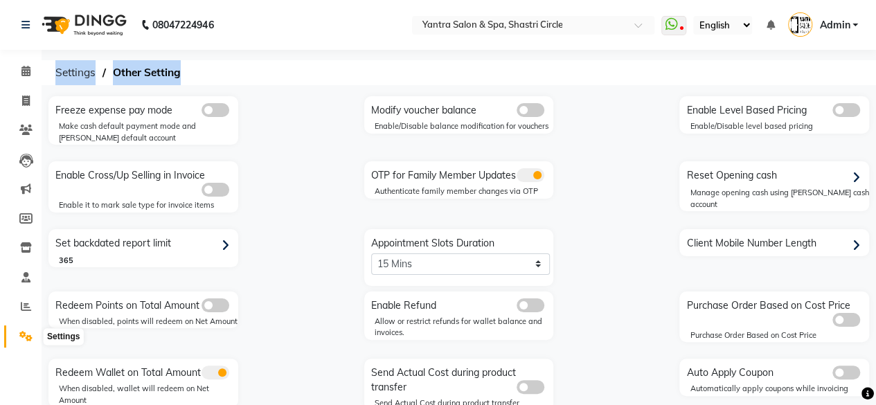
click at [26, 340] on icon at bounding box center [25, 336] width 13 height 10
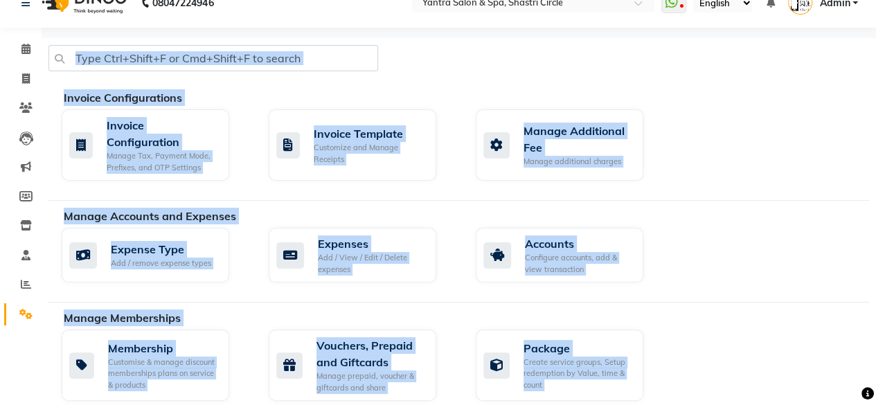
scroll to position [25, 0]
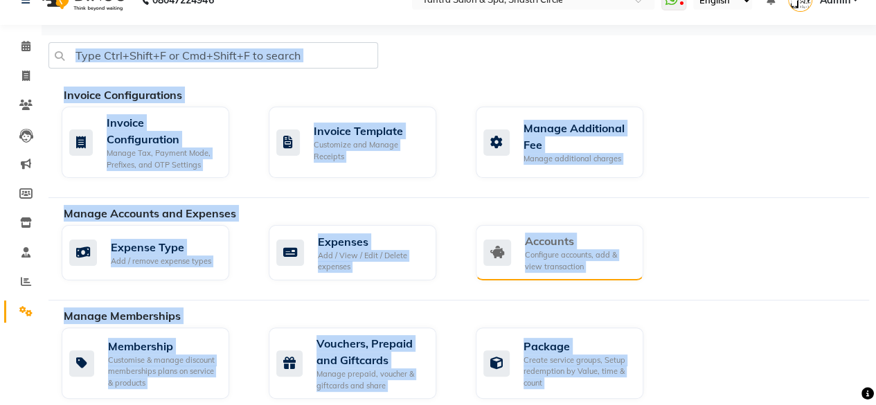
click at [553, 263] on div "Configure accounts, add & view transaction" at bounding box center [578, 260] width 107 height 23
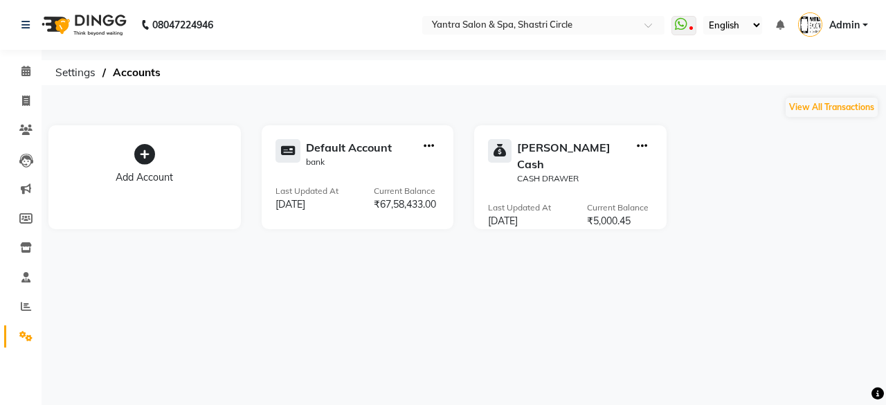
click at [852, 26] on span "Admin" at bounding box center [845, 25] width 30 height 15
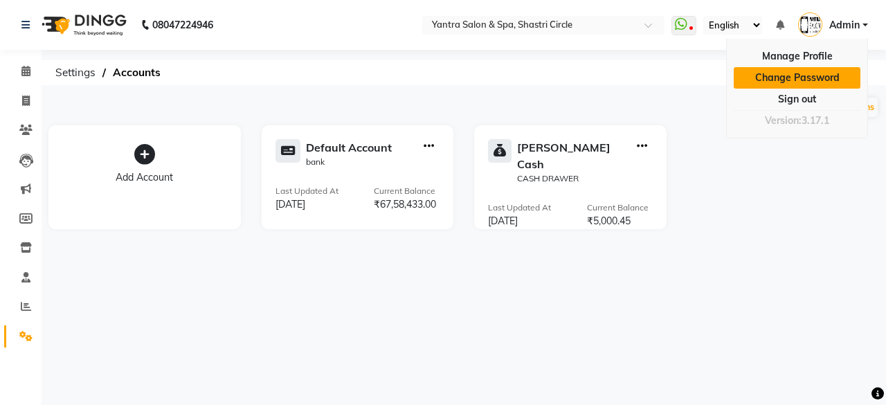
click at [814, 79] on link "Change Password" at bounding box center [797, 77] width 127 height 21
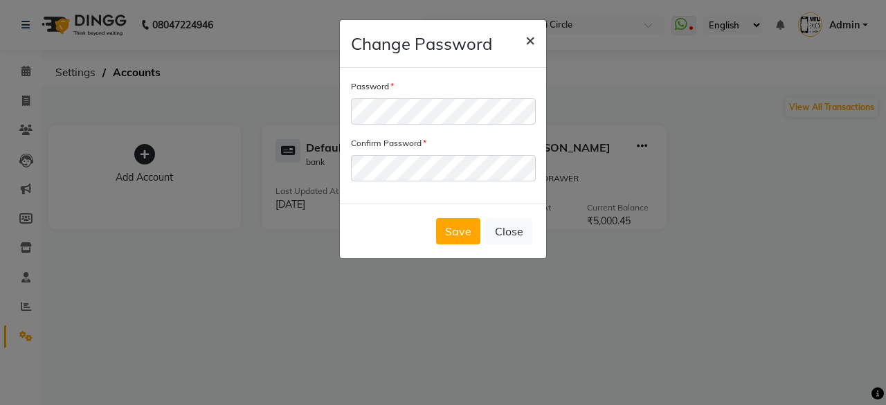
click at [533, 39] on span "×" at bounding box center [531, 39] width 10 height 21
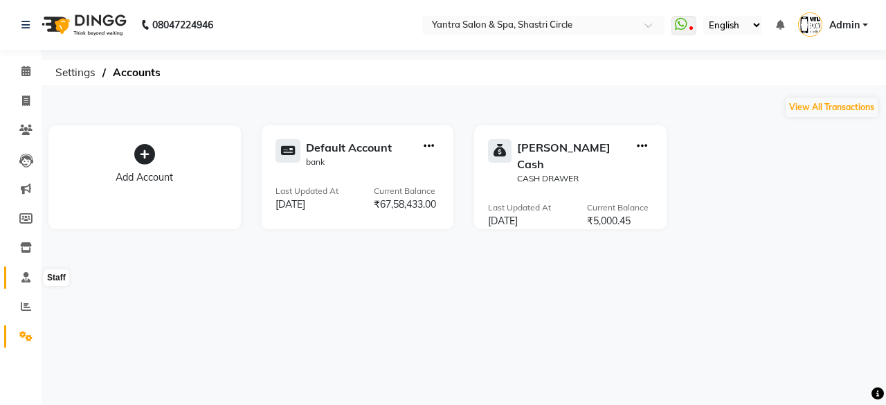
click at [25, 277] on icon at bounding box center [25, 277] width 9 height 10
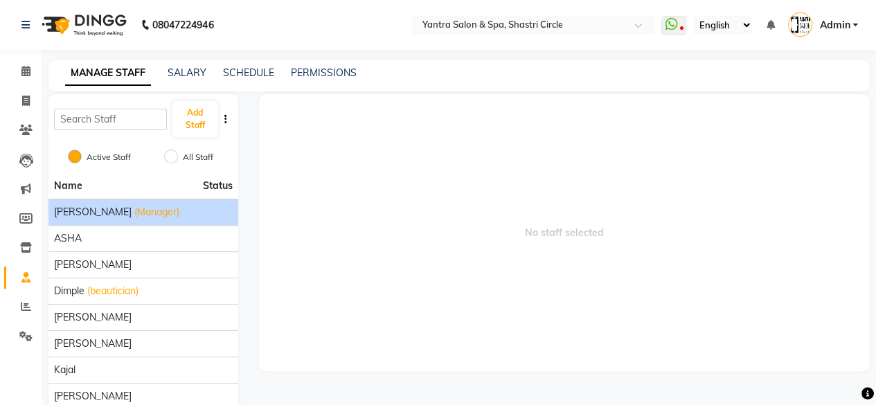
click at [148, 211] on div "[PERSON_NAME] (Manager)" at bounding box center [143, 212] width 179 height 15
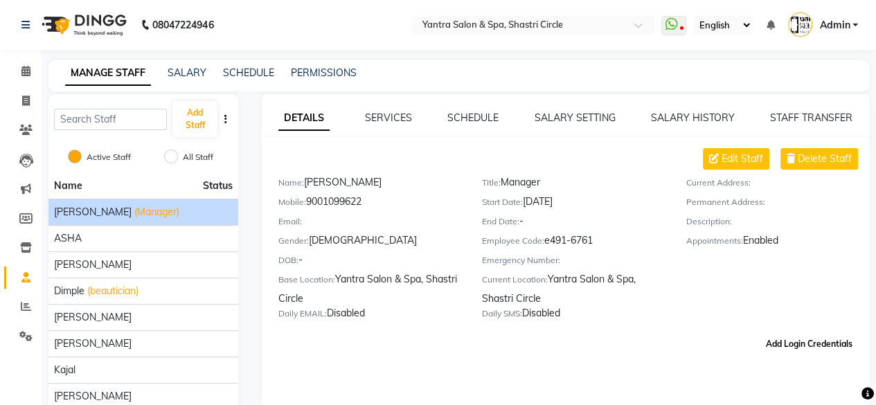
click at [808, 347] on button "Add Login Credentials" at bounding box center [809, 344] width 98 height 24
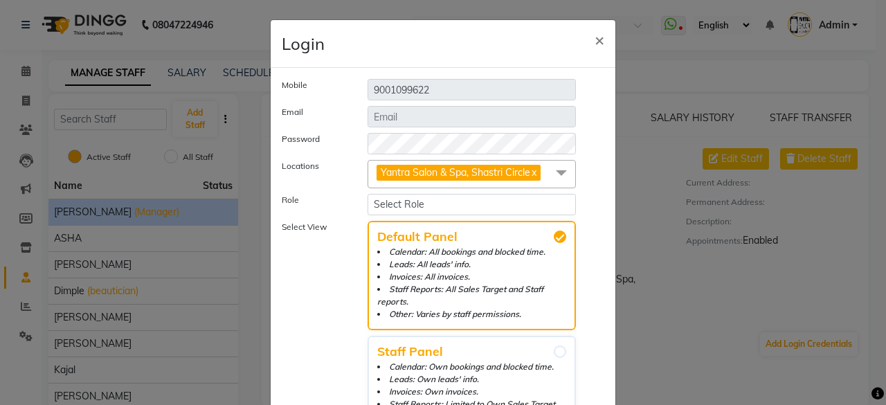
click at [715, 285] on ngb-modal-window "Login × Mobile [PHONE_NUMBER] Email Password Locations Yantra Salon & Spa, Shas…" at bounding box center [443, 202] width 886 height 405
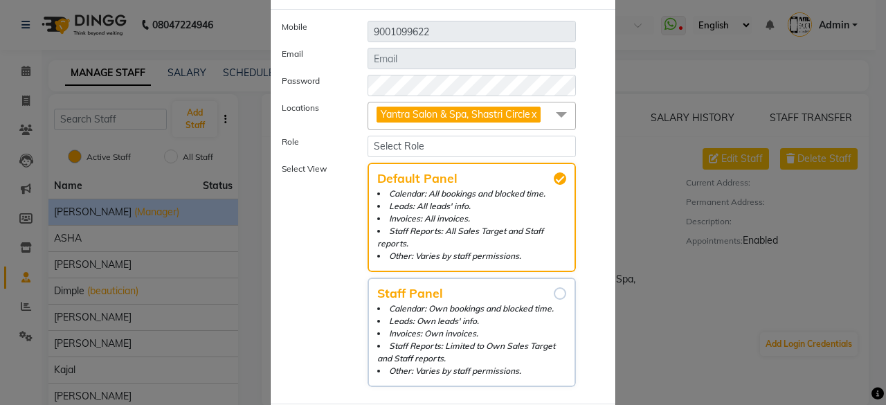
scroll to position [129, 0]
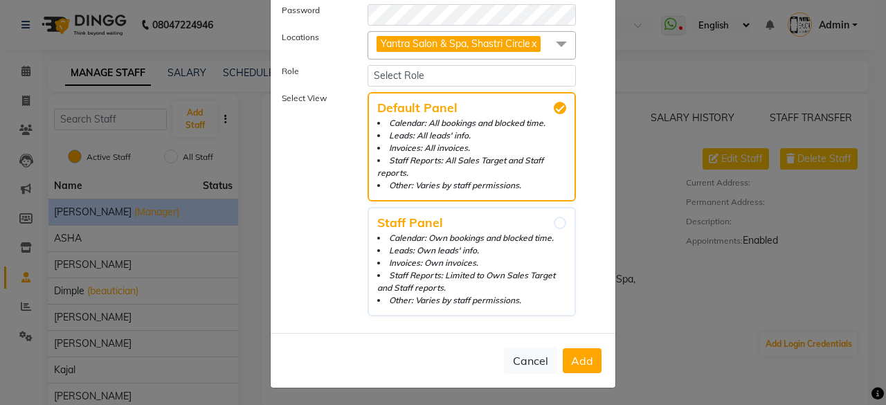
click at [585, 359] on span "Add" at bounding box center [582, 361] width 22 height 14
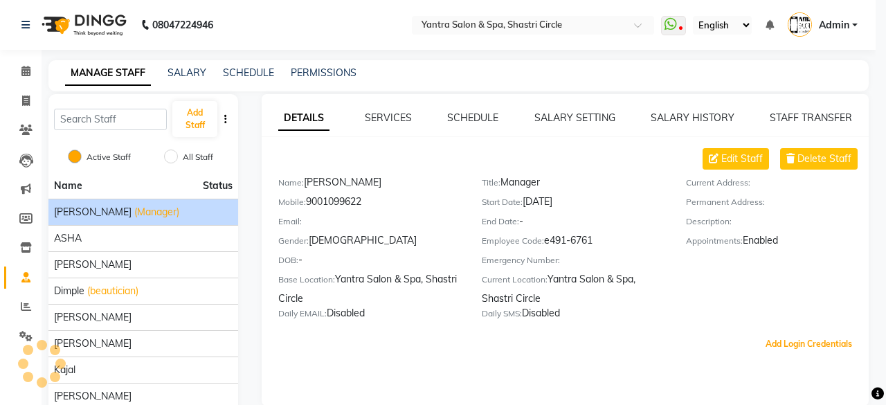
scroll to position [0, 0]
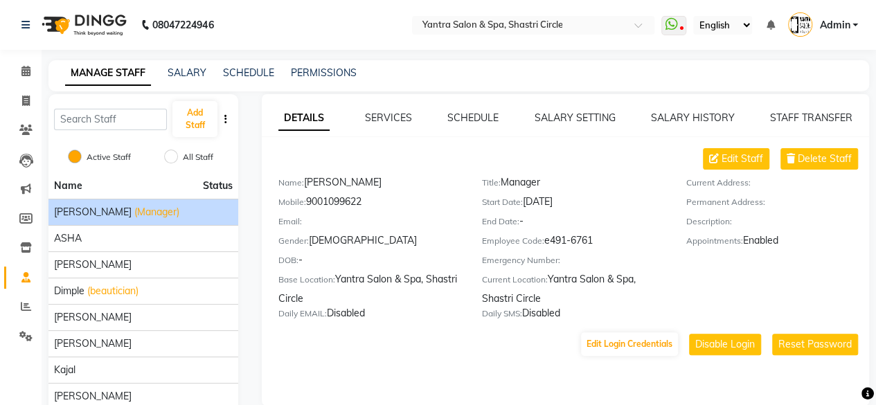
click at [841, 23] on span "Admin" at bounding box center [834, 25] width 30 height 15
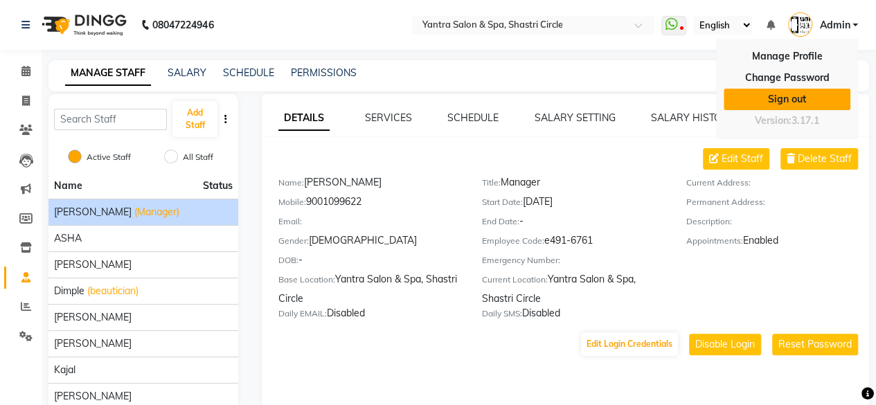
click at [787, 104] on link "Sign out" at bounding box center [787, 99] width 127 height 21
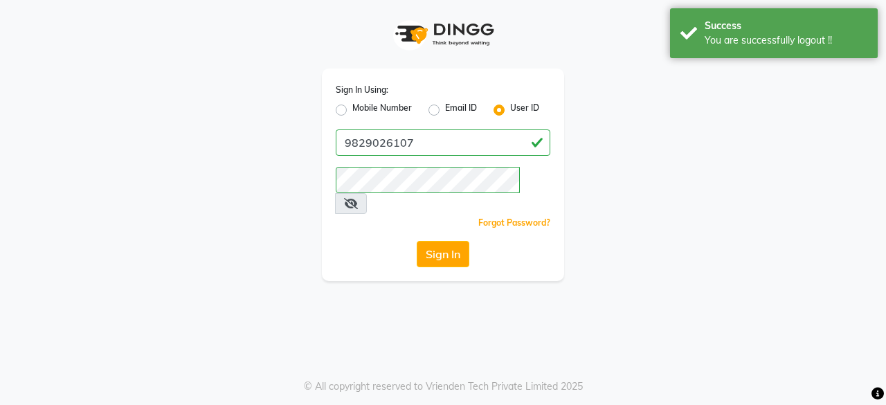
click at [353, 107] on label "Mobile Number" at bounding box center [383, 110] width 60 height 17
click at [353, 107] on input "Mobile Number" at bounding box center [357, 106] width 9 height 9
radio input "true"
radio input "false"
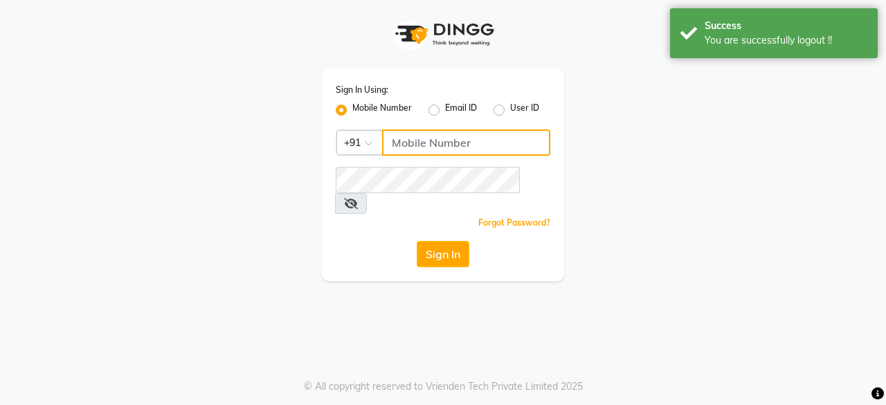
click at [463, 148] on input "Username" at bounding box center [466, 143] width 168 height 26
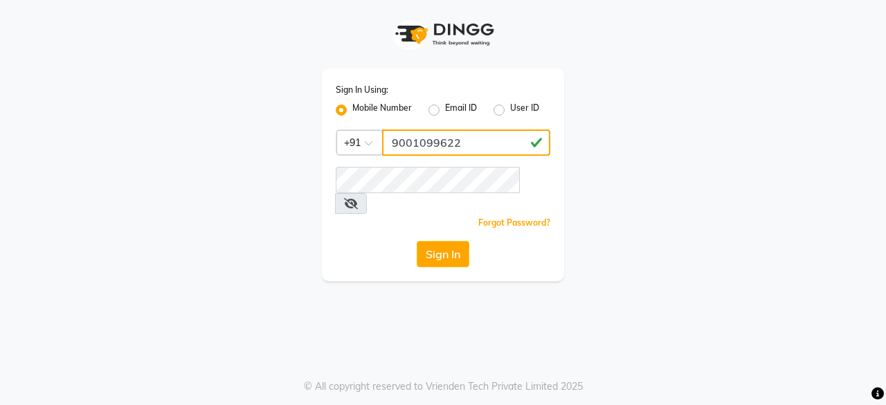
type input "9001099622"
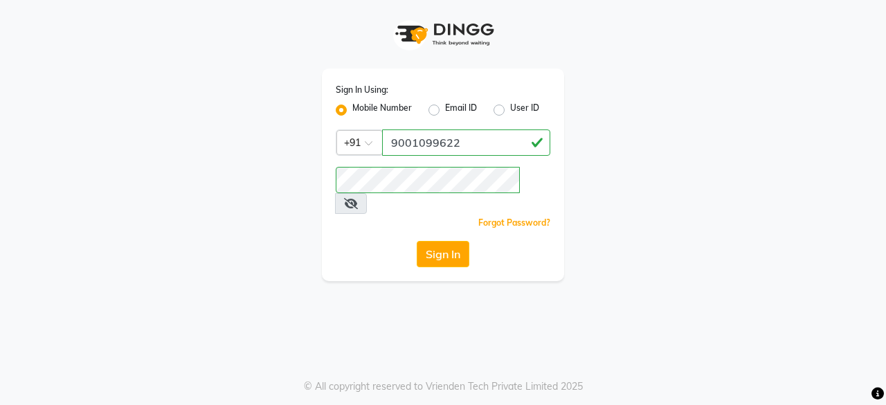
click at [341, 241] on div "Sign In" at bounding box center [443, 254] width 215 height 26
click at [436, 241] on button "Sign In" at bounding box center [443, 254] width 53 height 26
